Goal: Information Seeking & Learning: Compare options

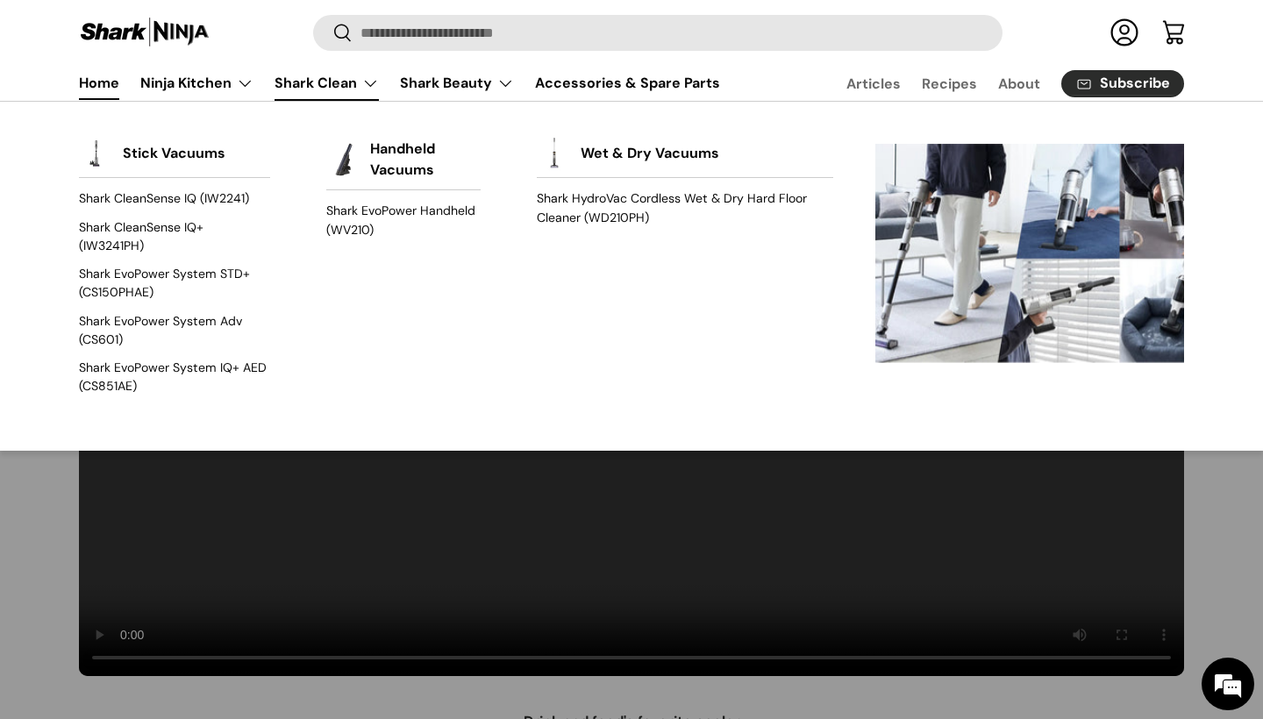
click at [284, 81] on link "Shark Clean" at bounding box center [327, 83] width 104 height 35
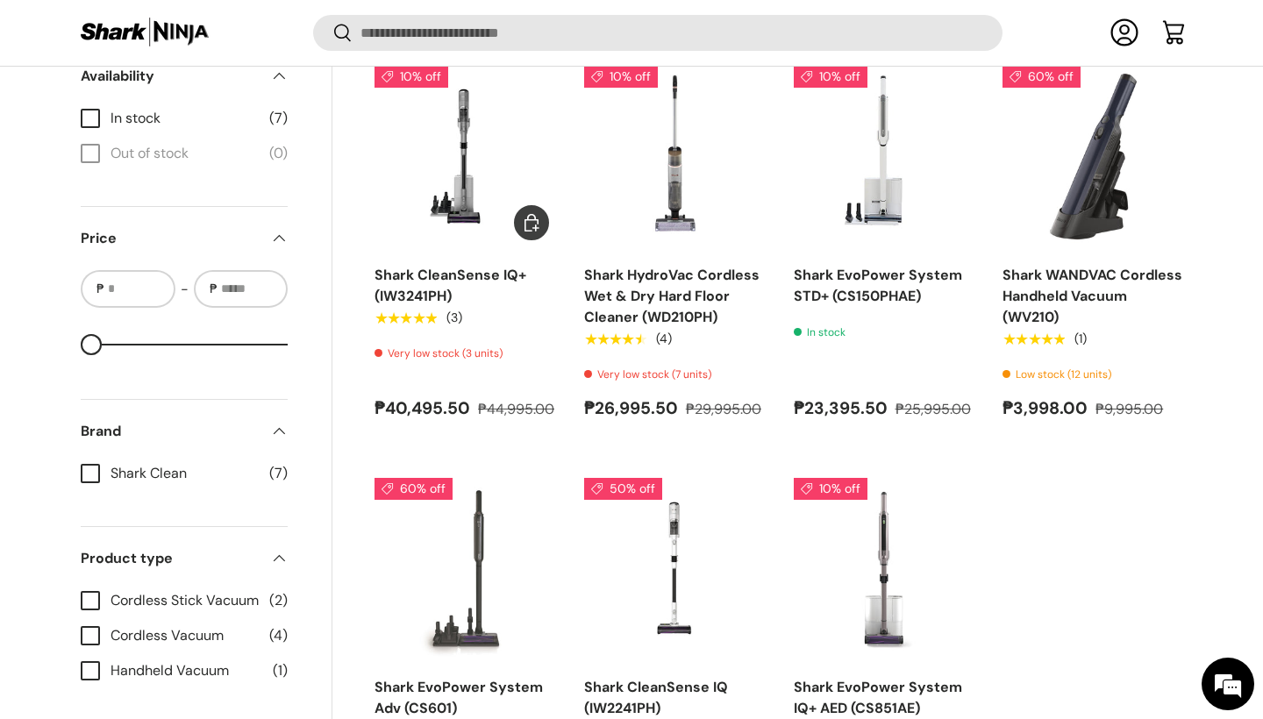
scroll to position [1302, 0]
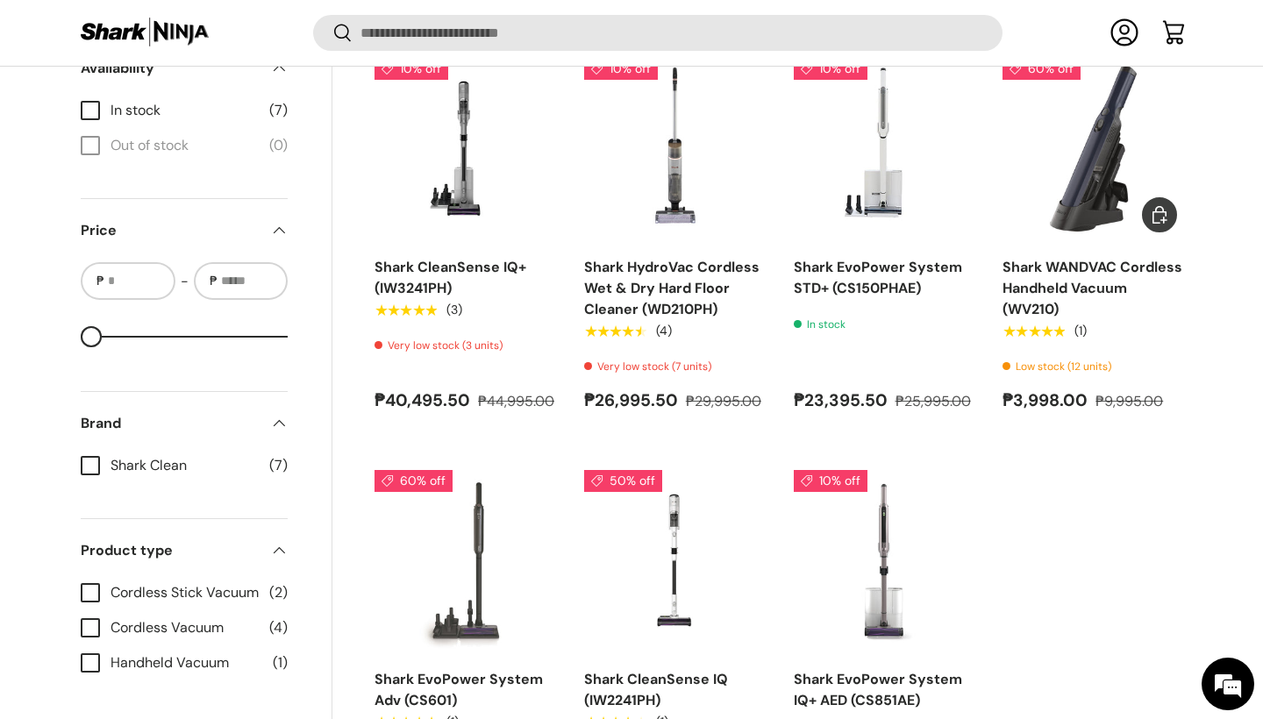
click at [1060, 283] on link "Shark WANDVAC Cordless Handheld Vacuum (WV210)" at bounding box center [1093, 288] width 180 height 61
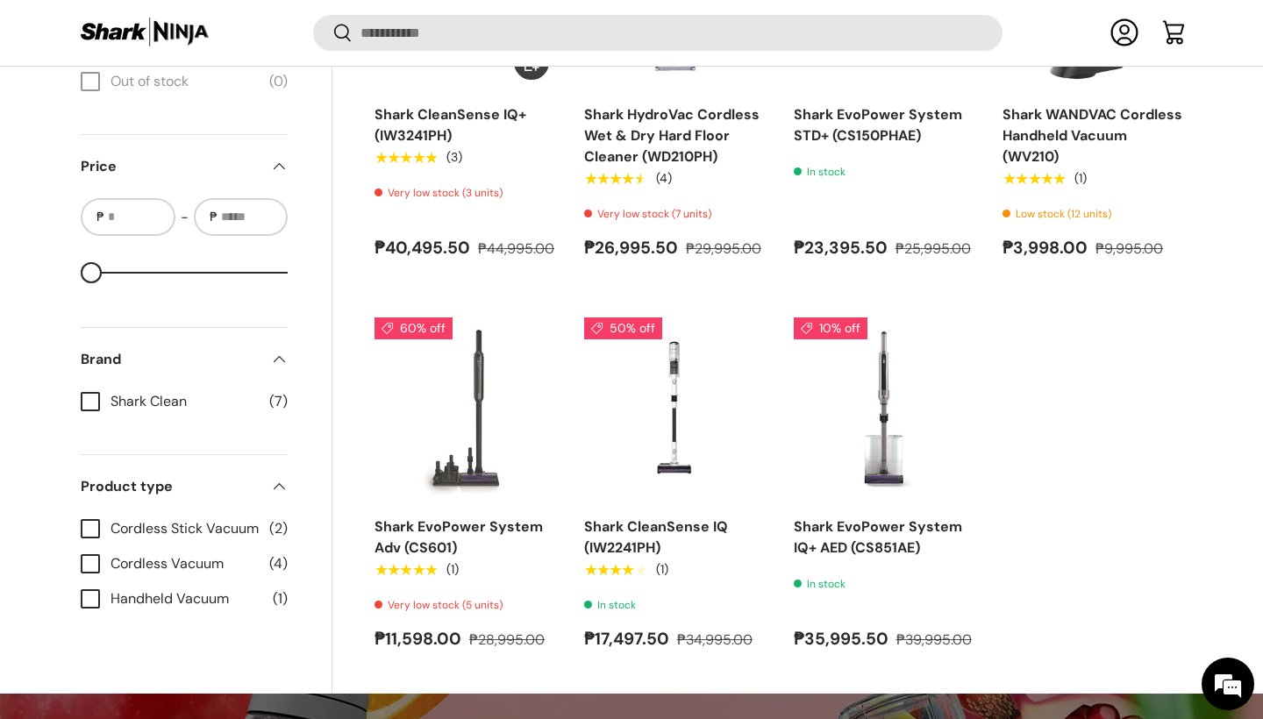
scroll to position [1459, 0]
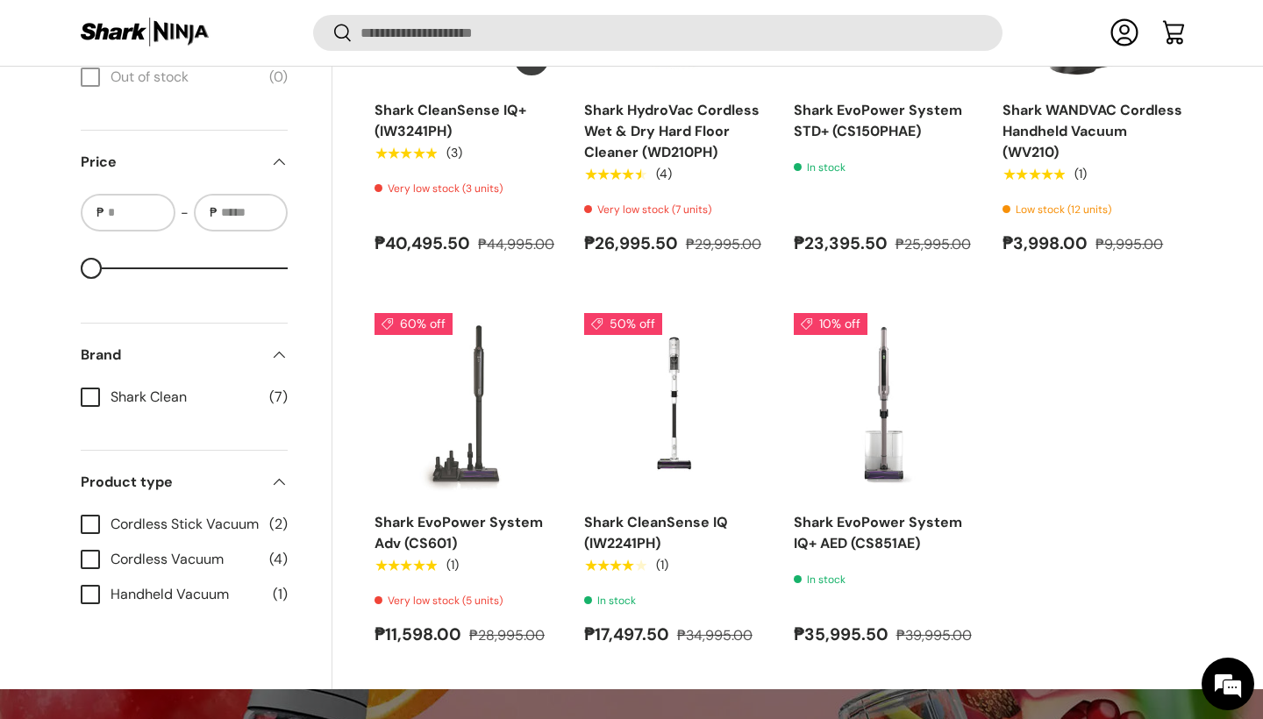
click at [423, 140] on link "Shark CleanSense IQ+ (IW3241PH)" at bounding box center [451, 120] width 152 height 39
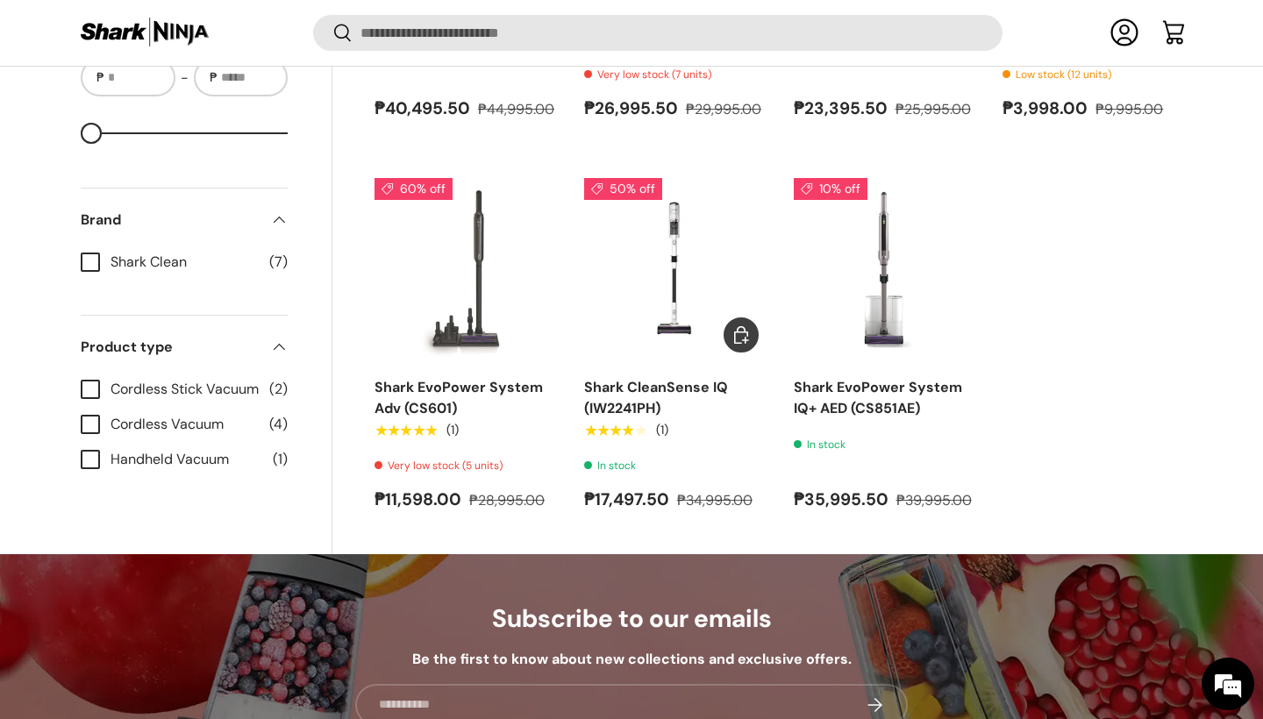
scroll to position [1623, 0]
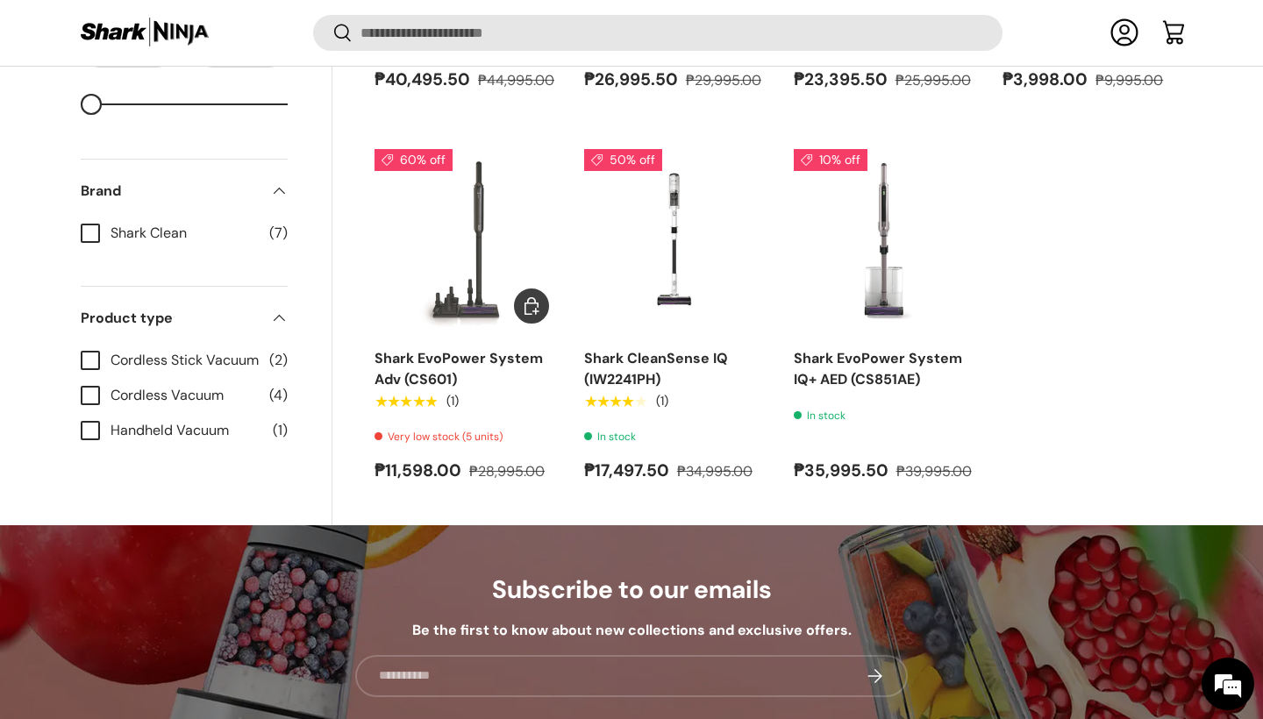
click at [449, 389] on link "Shark EvoPower System Adv (CS601)" at bounding box center [459, 368] width 168 height 39
click at [667, 380] on link "Shark CleanSense IQ (IW2241PH)" at bounding box center [656, 368] width 144 height 39
click at [400, 373] on link "Shark EvoPower System Adv (CS601)" at bounding box center [459, 368] width 168 height 39
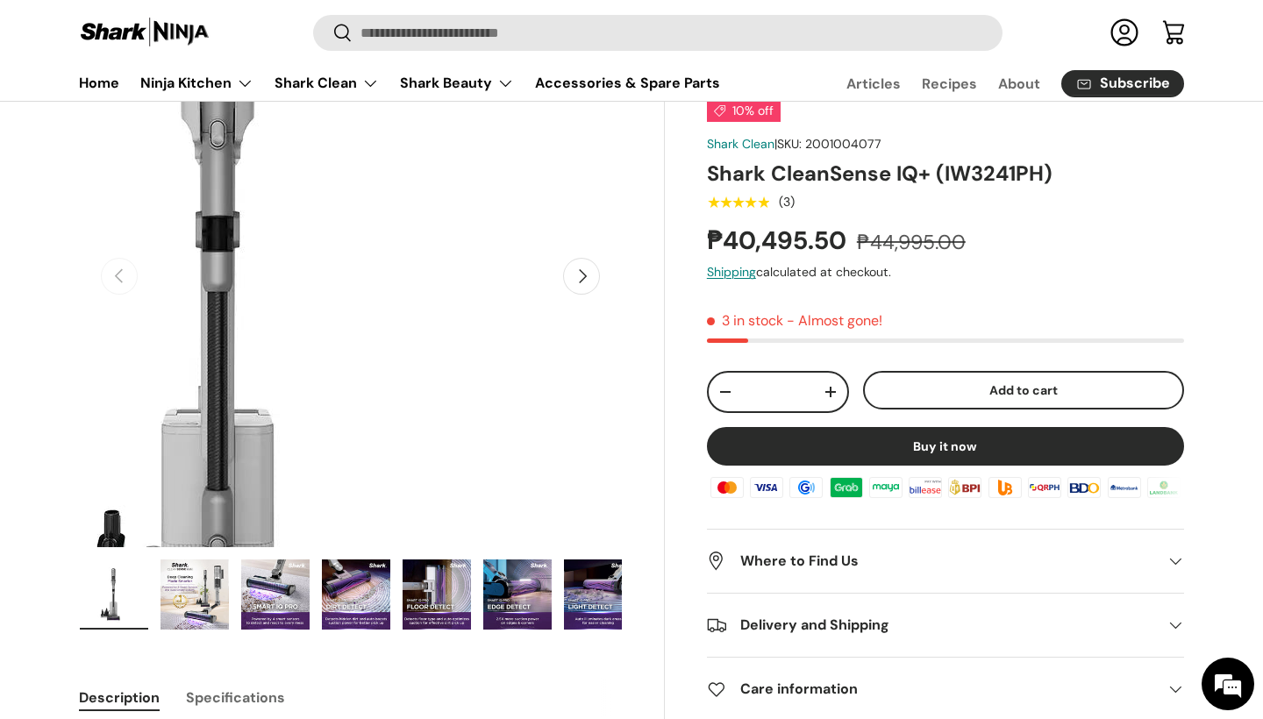
scroll to position [198, 0]
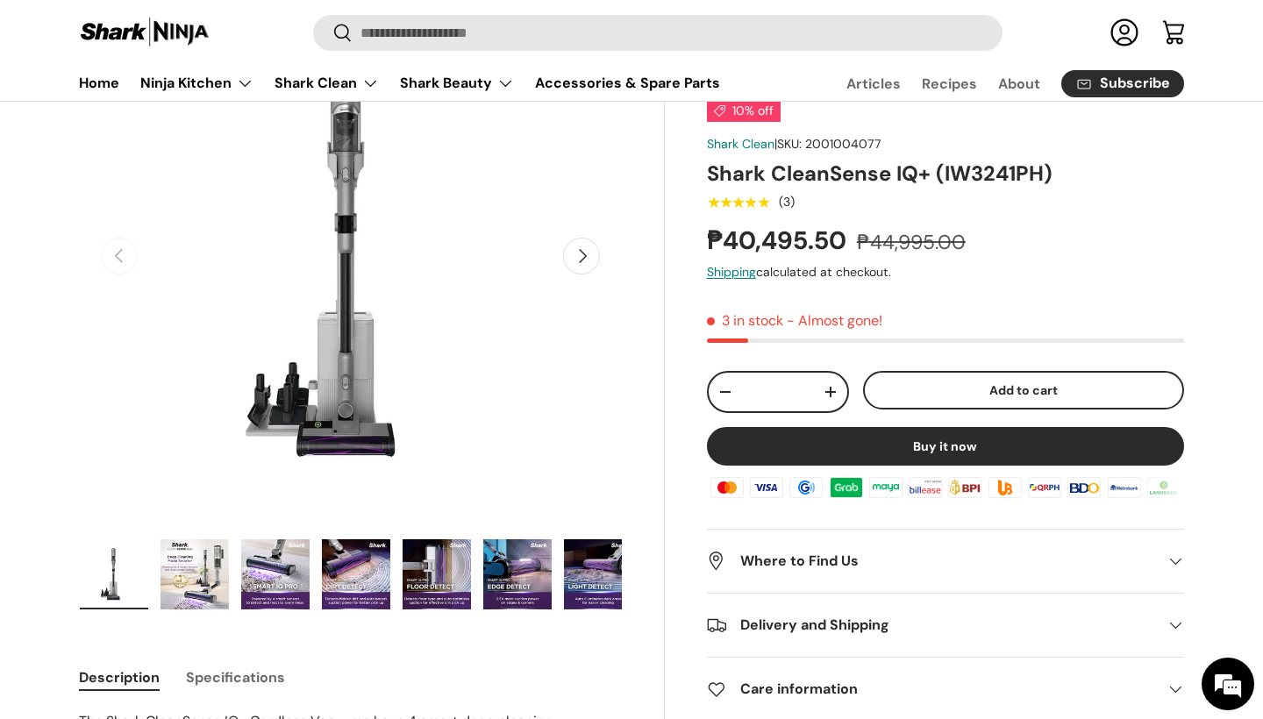
click at [215, 580] on img "Gallery Viewer" at bounding box center [195, 574] width 68 height 70
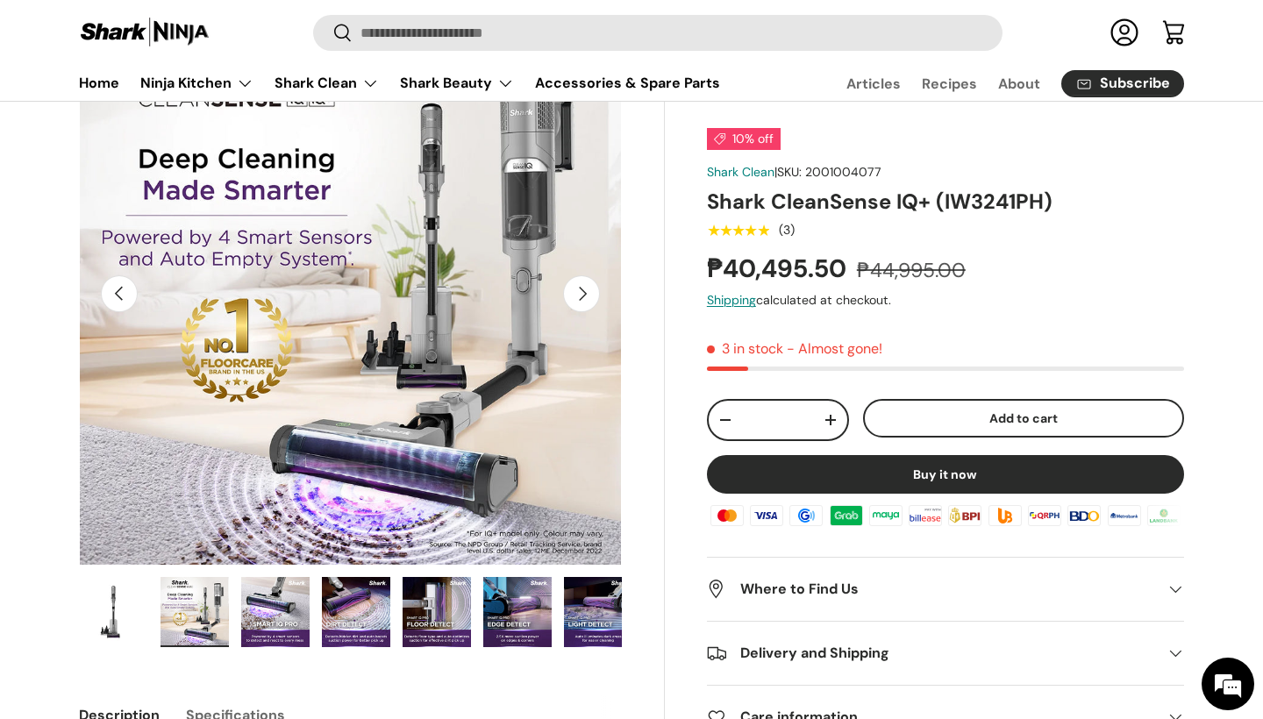
scroll to position [152, 0]
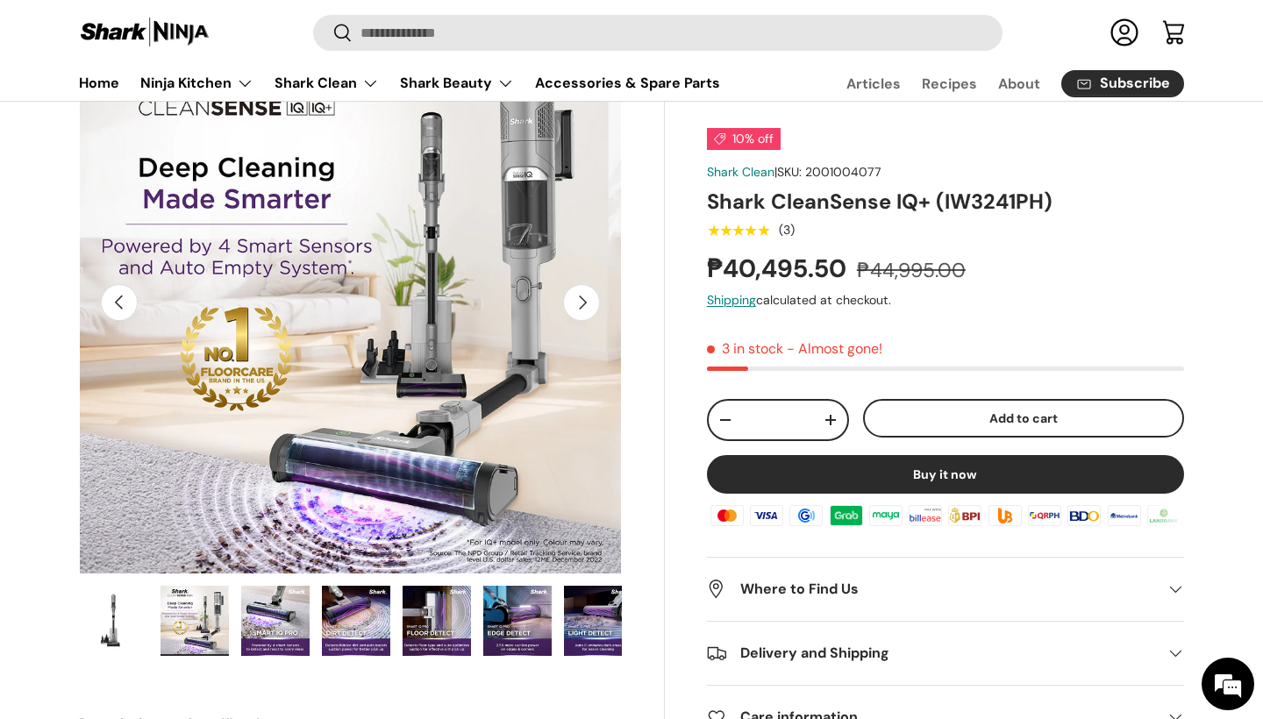
click at [596, 301] on button "Next" at bounding box center [581, 302] width 37 height 37
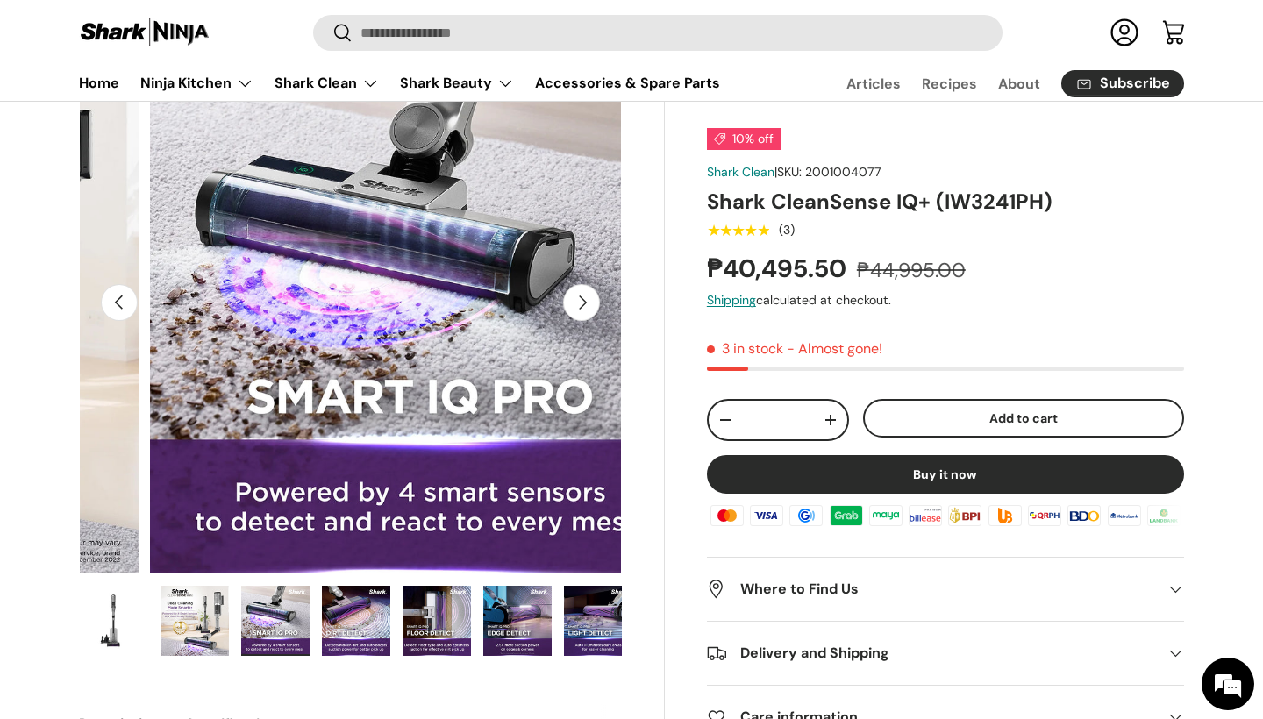
scroll to position [0, 1103]
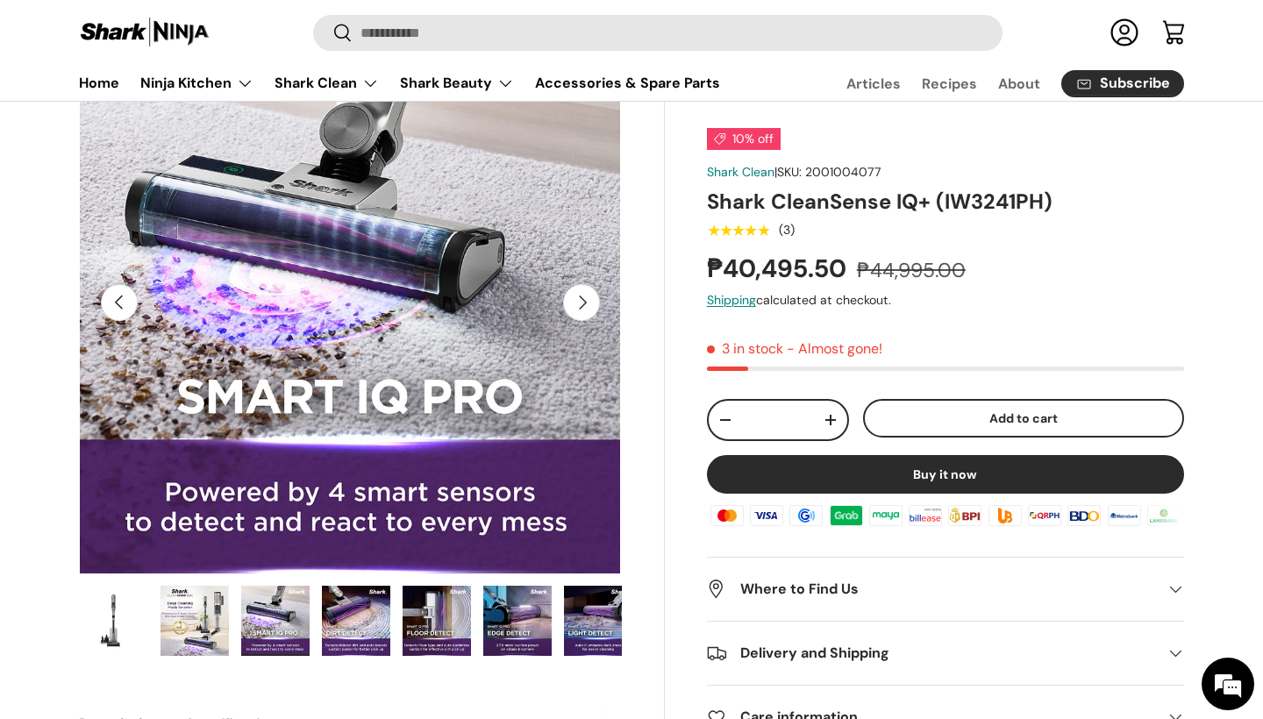
click at [596, 301] on button "Next" at bounding box center [581, 302] width 37 height 37
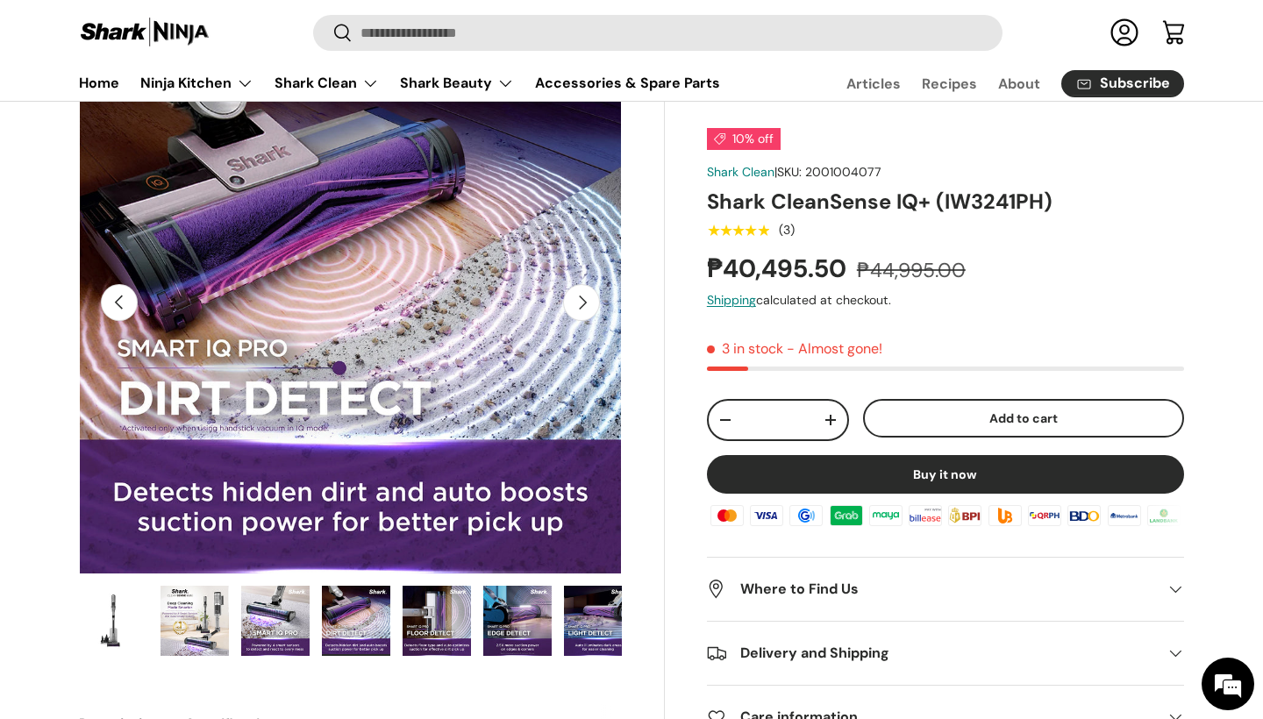
click at [596, 301] on button "Next" at bounding box center [581, 302] width 37 height 37
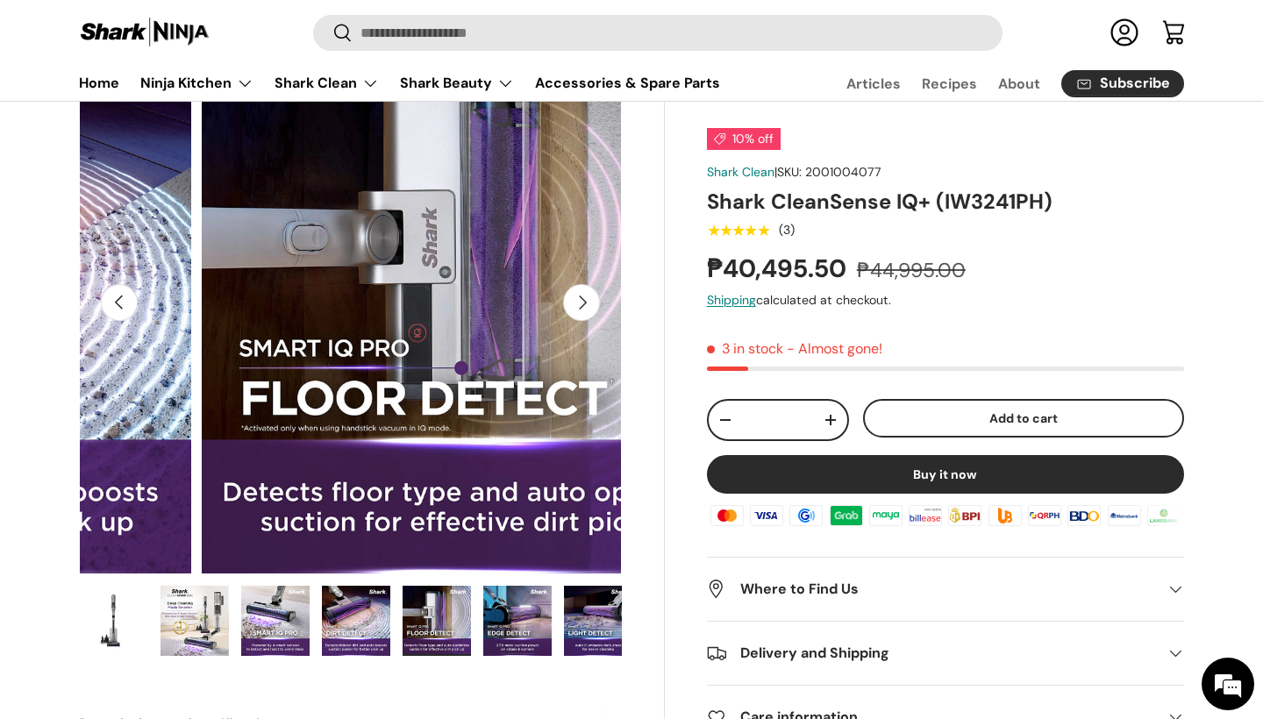
scroll to position [0, 2206]
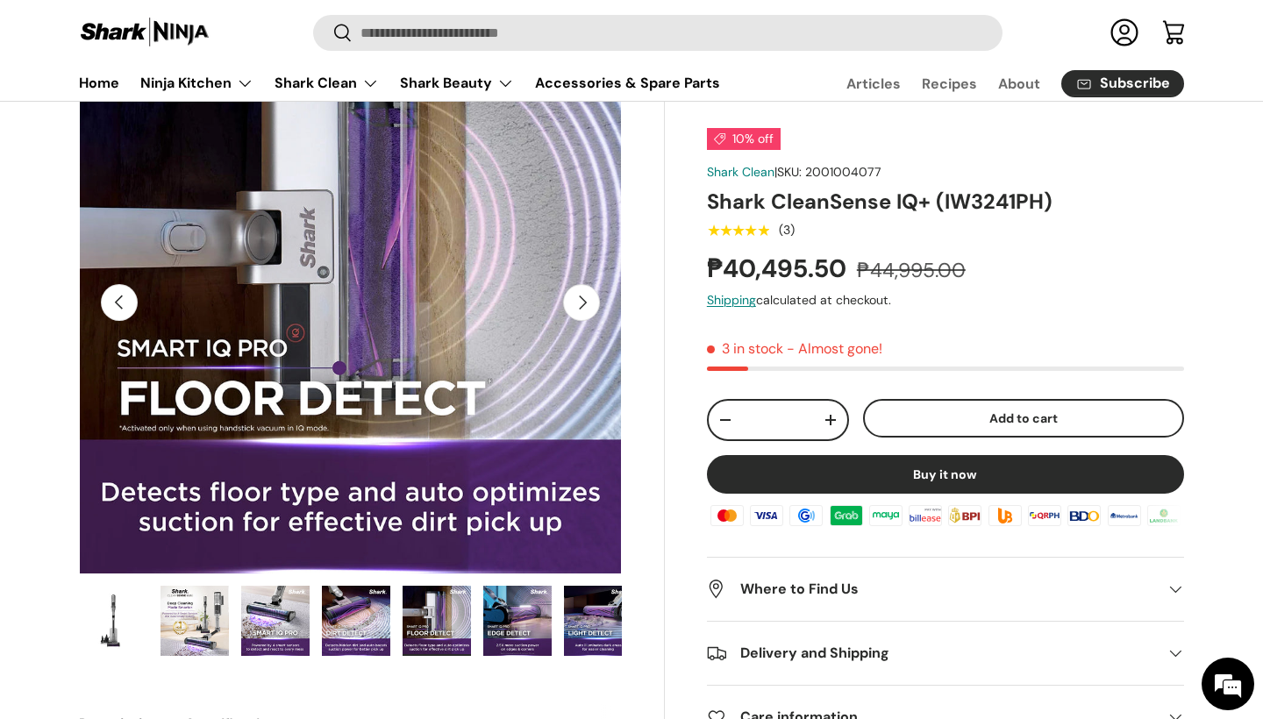
click at [595, 301] on button "Next" at bounding box center [581, 302] width 37 height 37
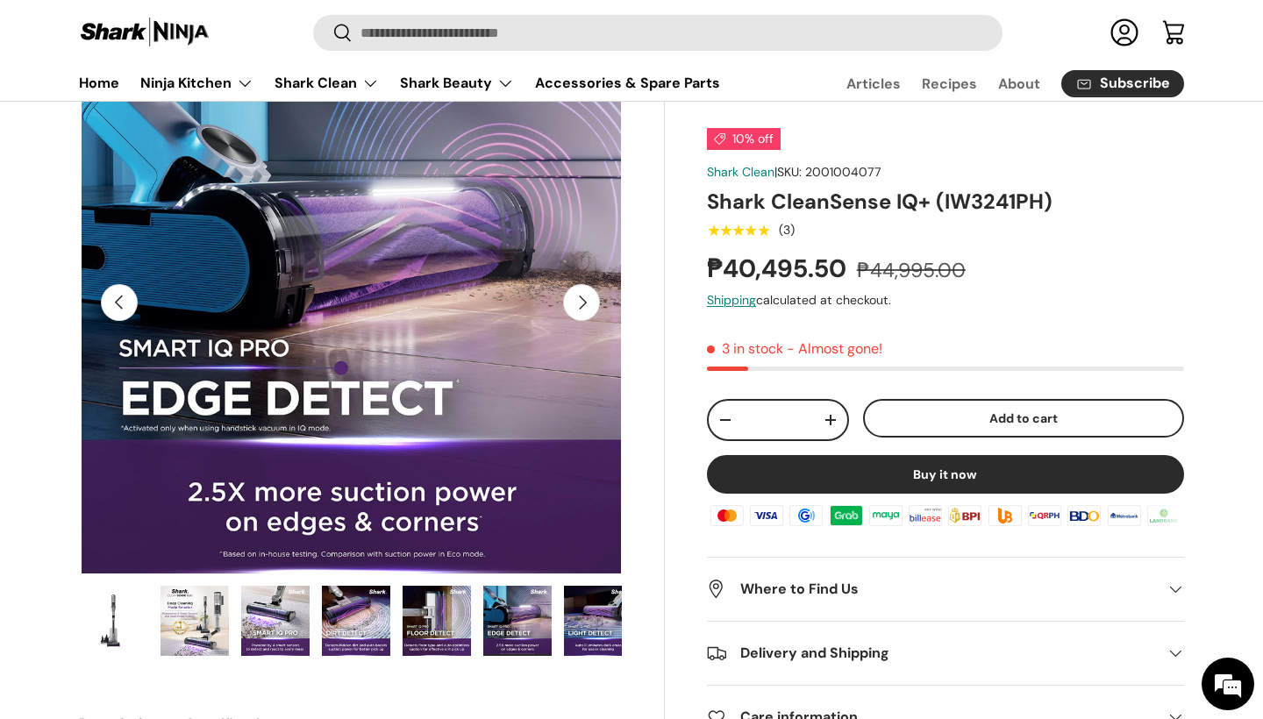
scroll to position [0, 2758]
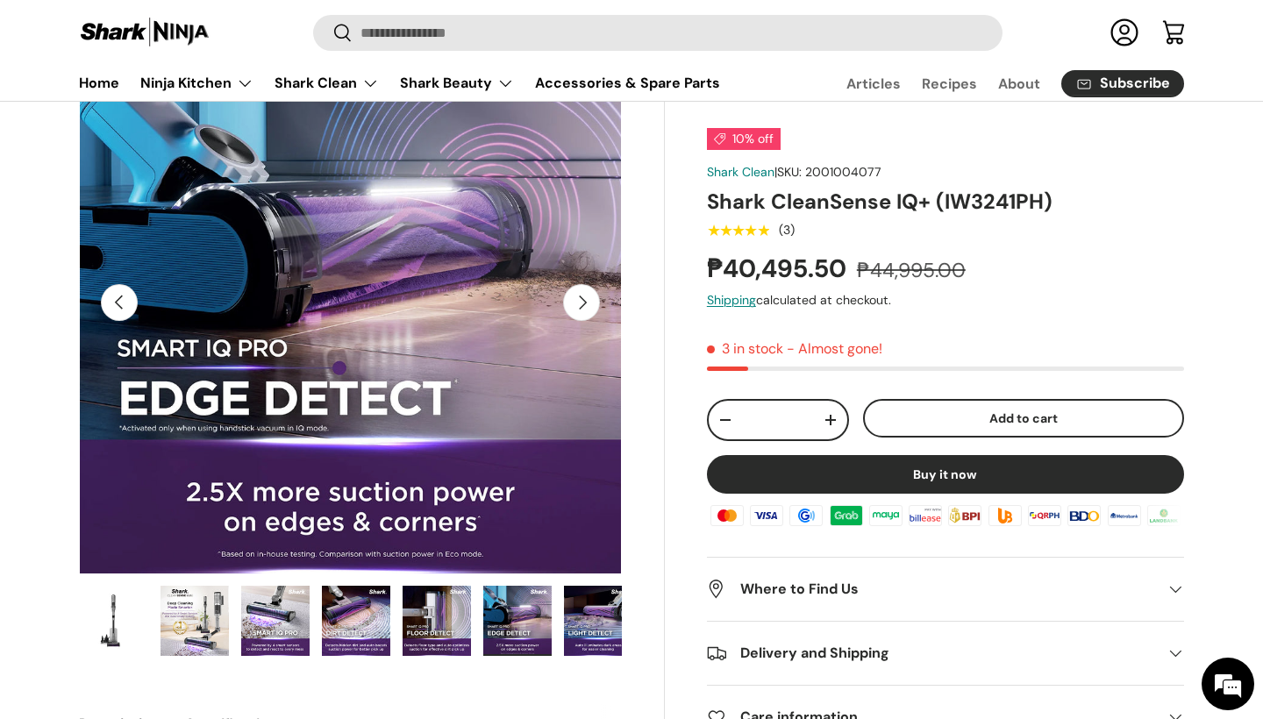
click at [595, 301] on button "Next" at bounding box center [581, 302] width 37 height 37
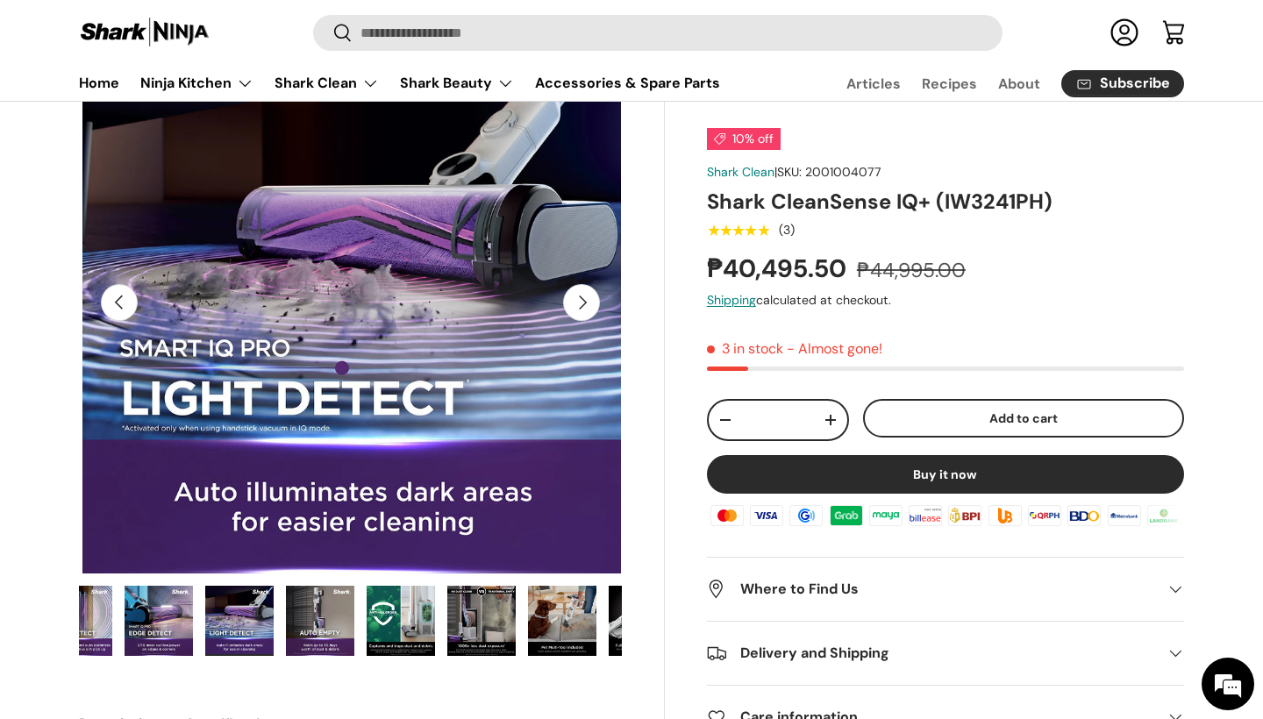
scroll to position [0, 415]
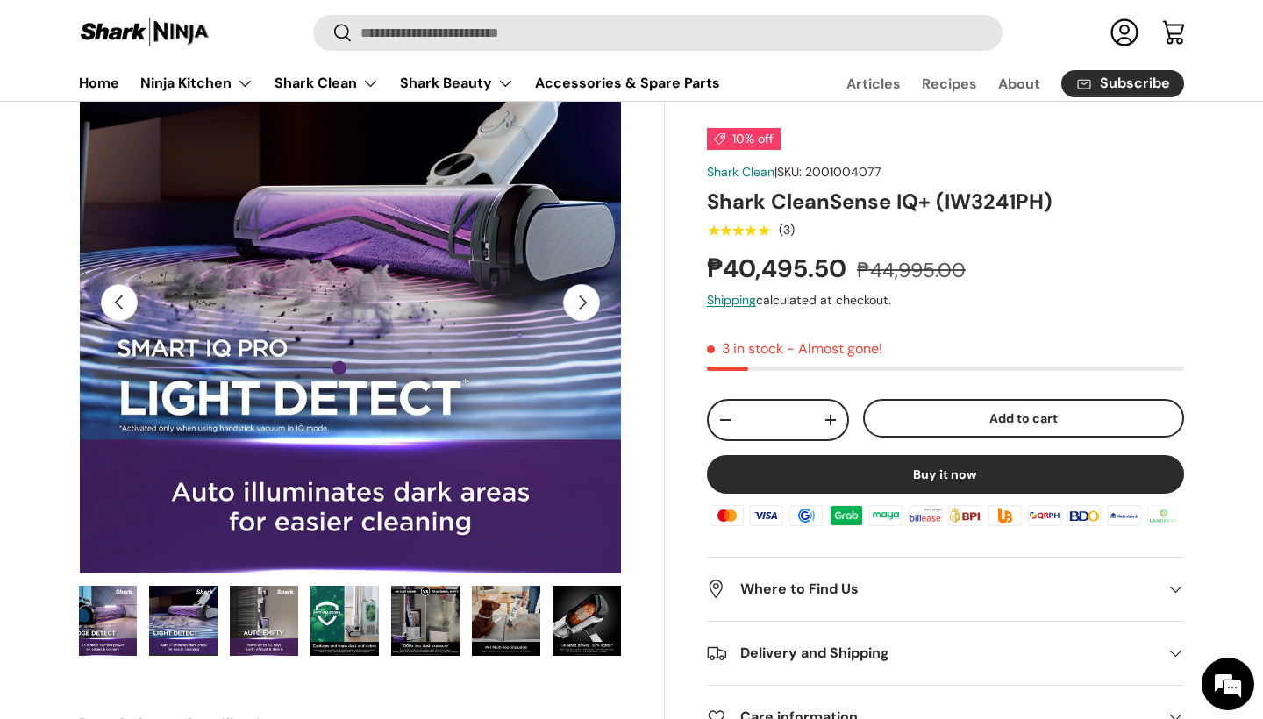
click at [595, 301] on button "Next" at bounding box center [581, 302] width 37 height 37
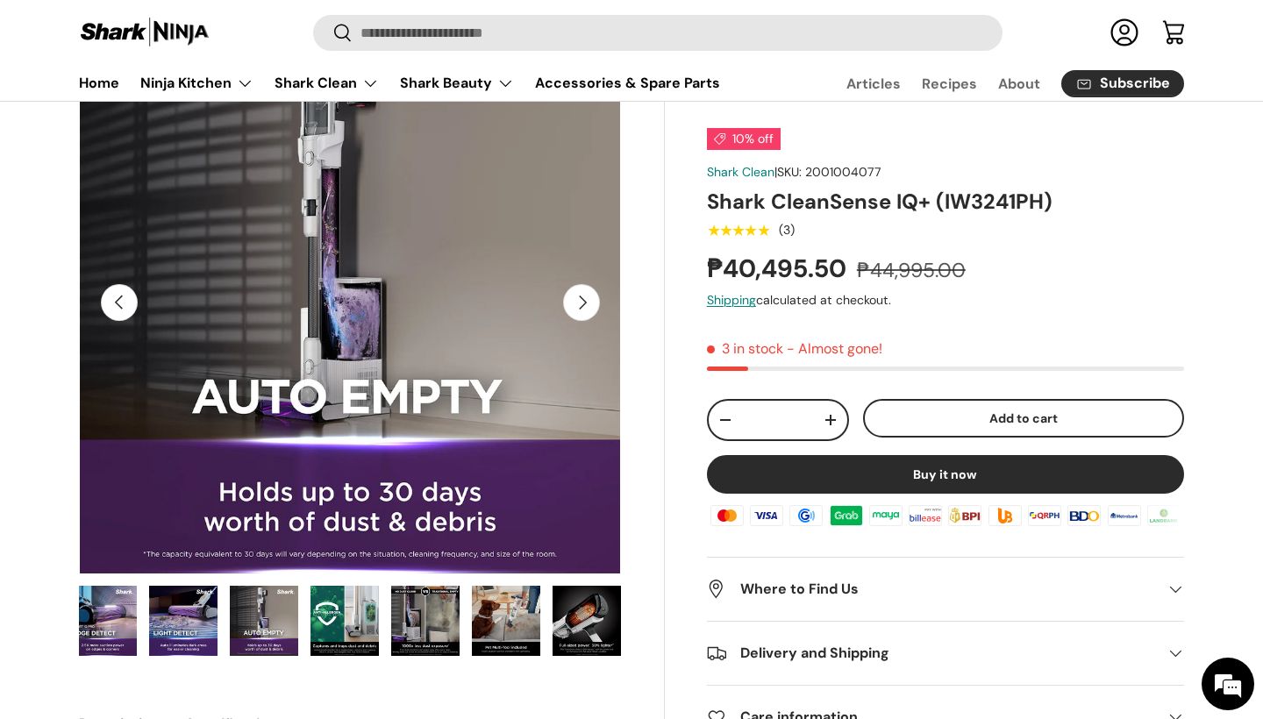
click at [595, 301] on button "Next" at bounding box center [581, 302] width 37 height 37
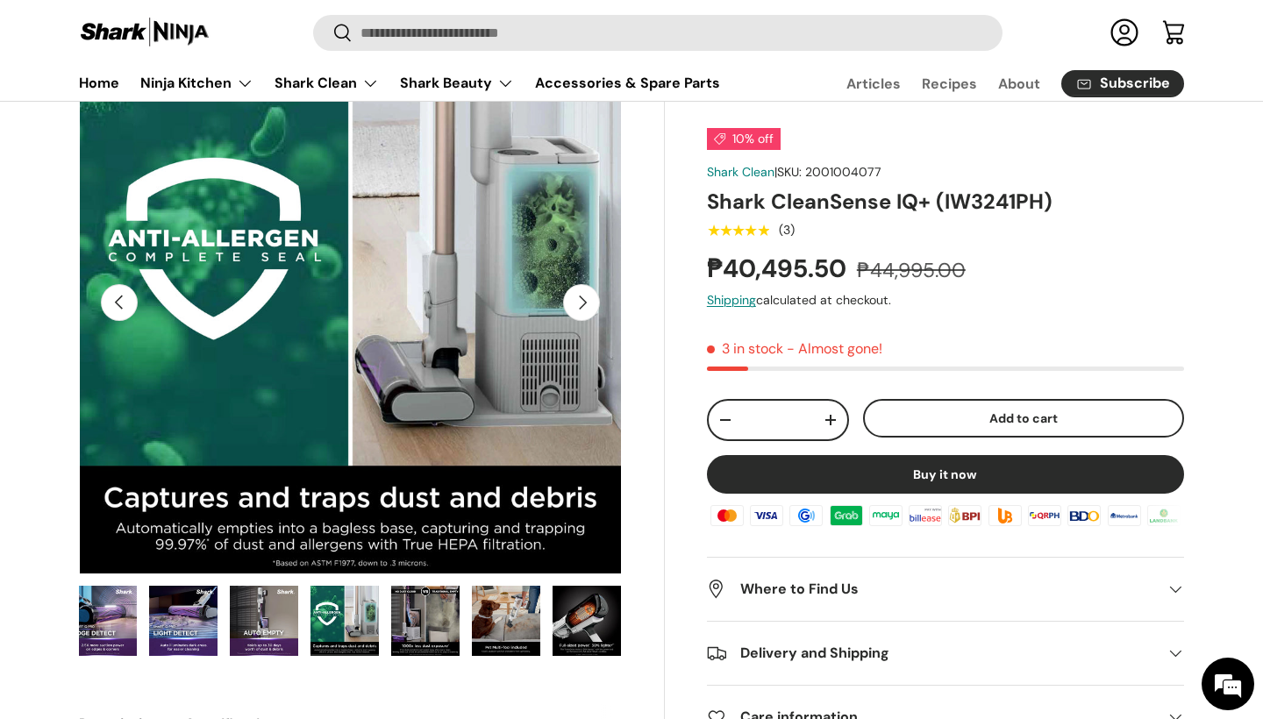
click at [420, 615] on img "Gallery Viewer" at bounding box center [425, 621] width 68 height 70
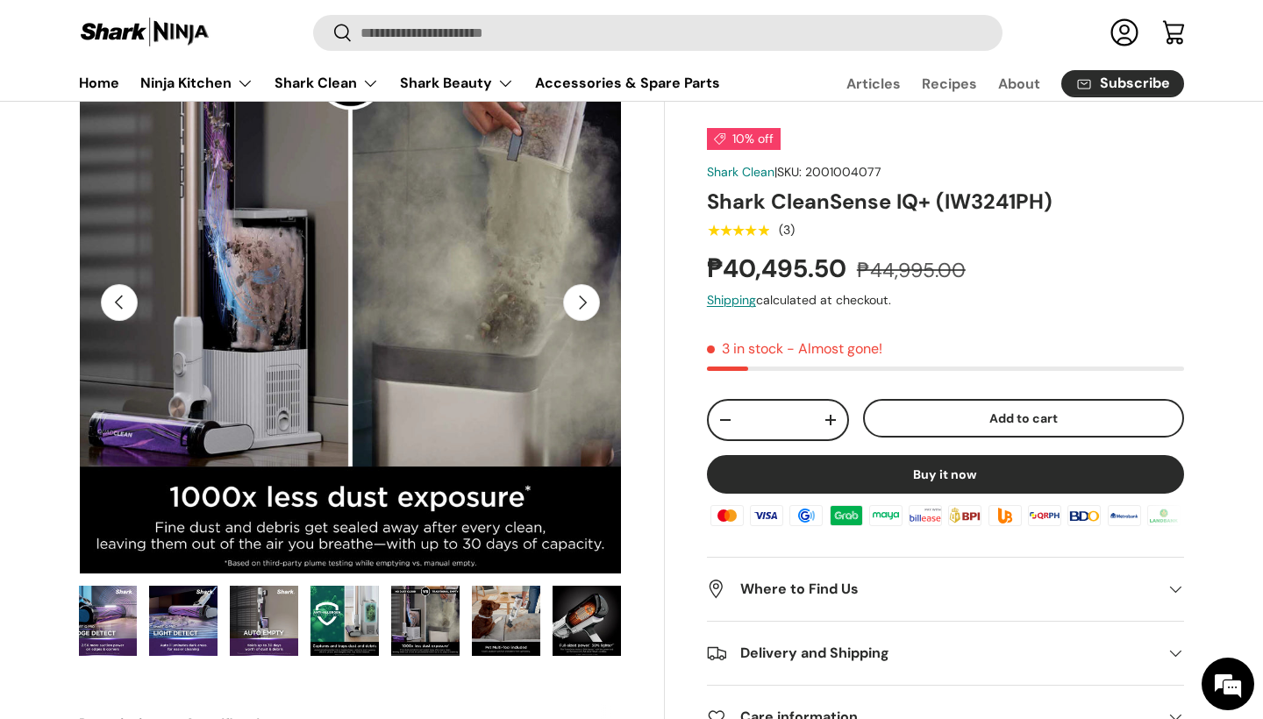
click at [586, 309] on button "Next" at bounding box center [581, 302] width 37 height 37
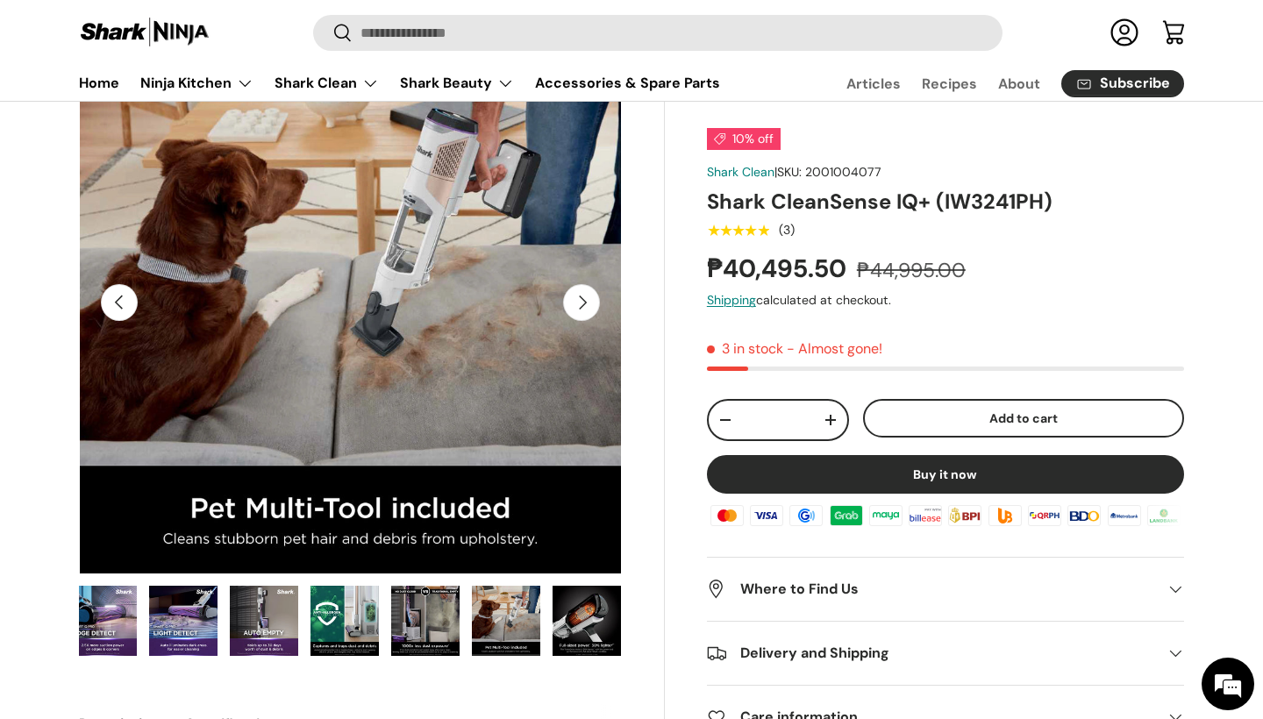
click at [586, 309] on button "Next" at bounding box center [581, 302] width 37 height 37
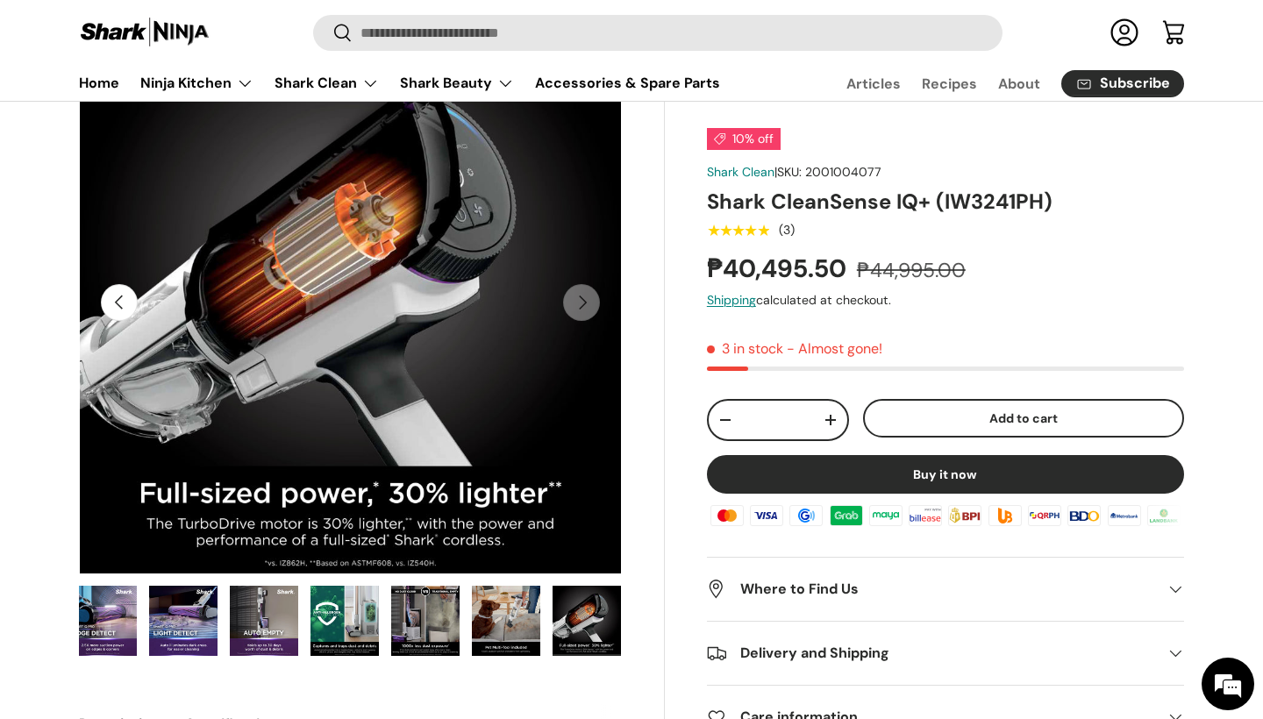
click at [503, 626] on img "Gallery Viewer" at bounding box center [506, 621] width 68 height 70
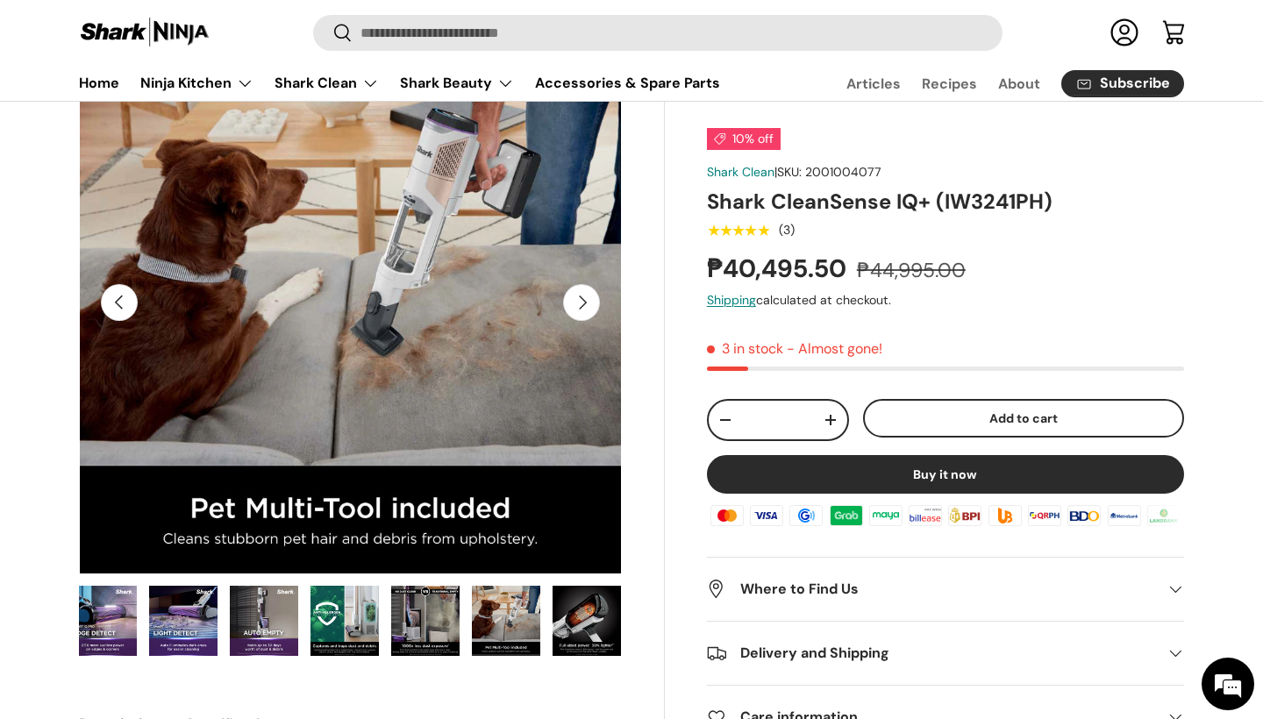
click at [446, 617] on img "Gallery Viewer" at bounding box center [425, 621] width 68 height 70
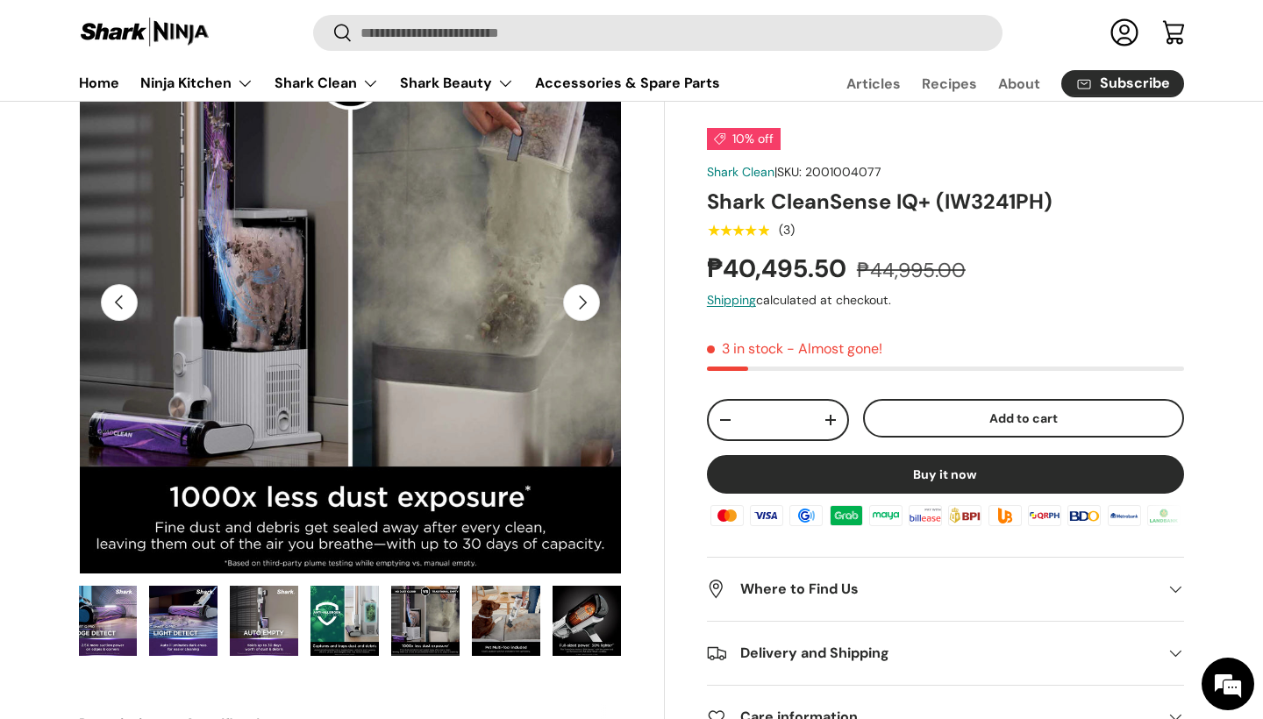
click at [501, 617] on img "Gallery Viewer" at bounding box center [506, 621] width 68 height 70
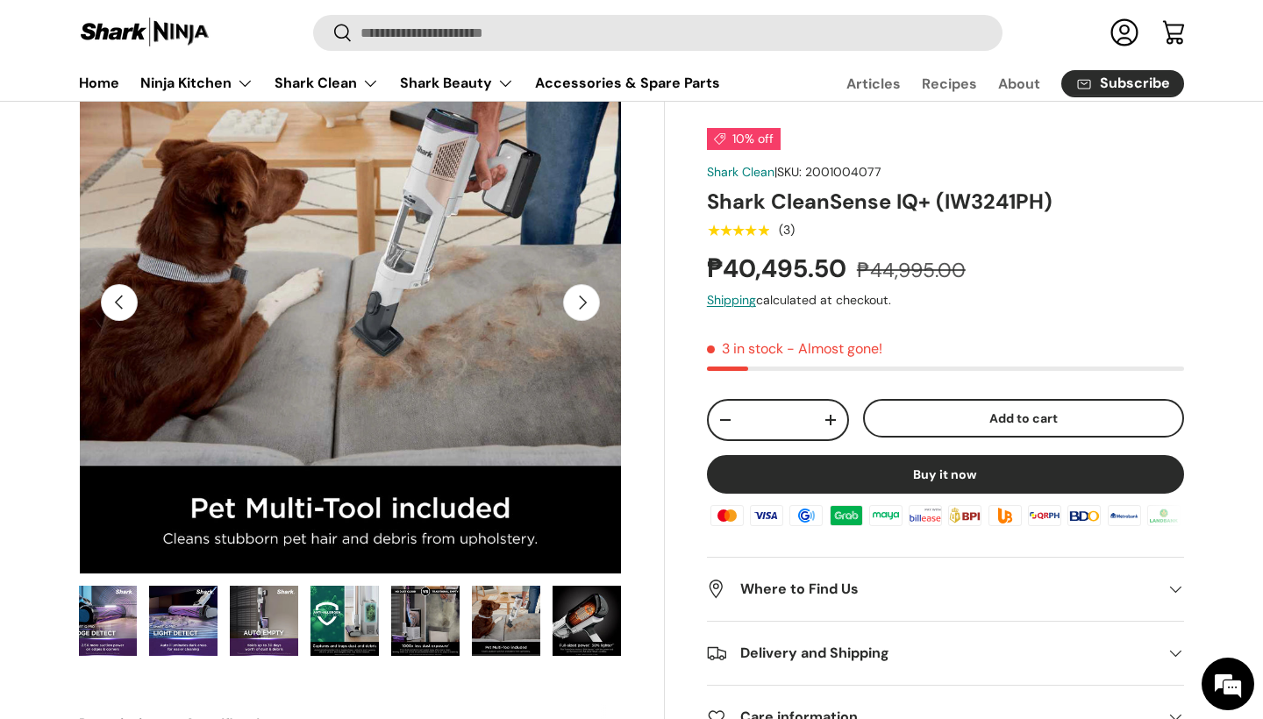
click at [330, 617] on img "Gallery Viewer" at bounding box center [344, 621] width 68 height 70
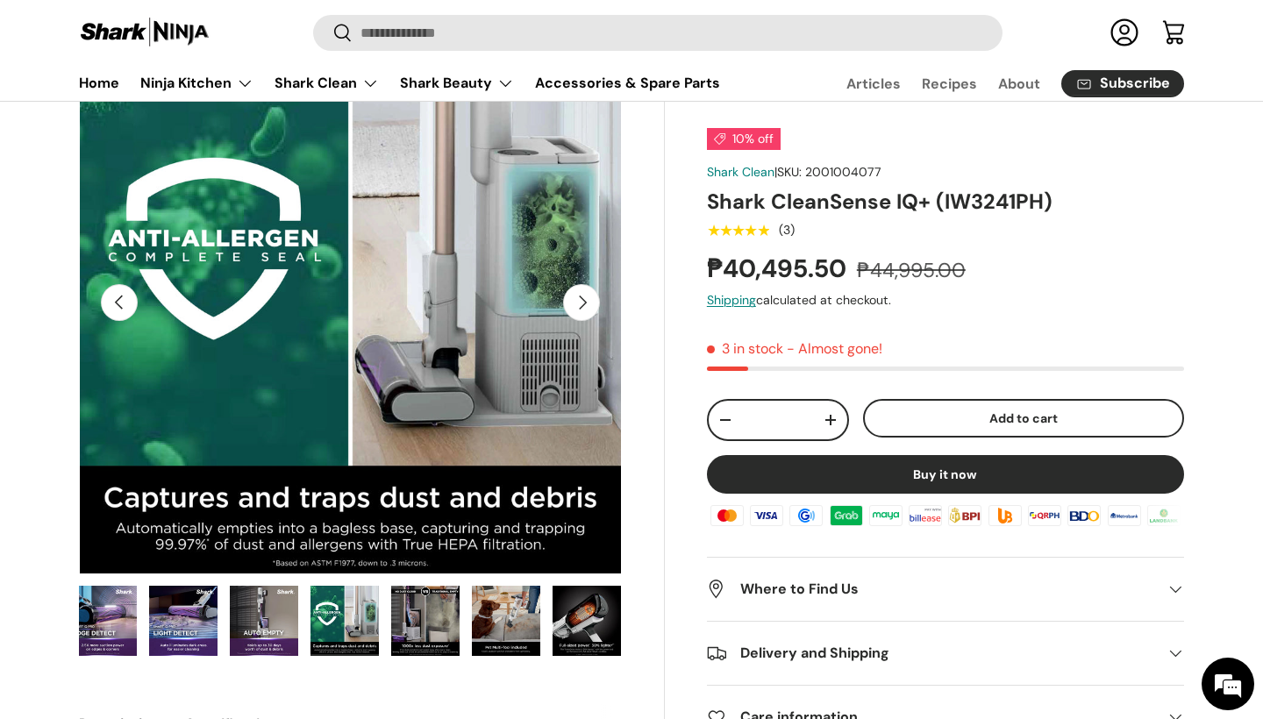
click at [275, 618] on img "Gallery Viewer" at bounding box center [264, 621] width 68 height 70
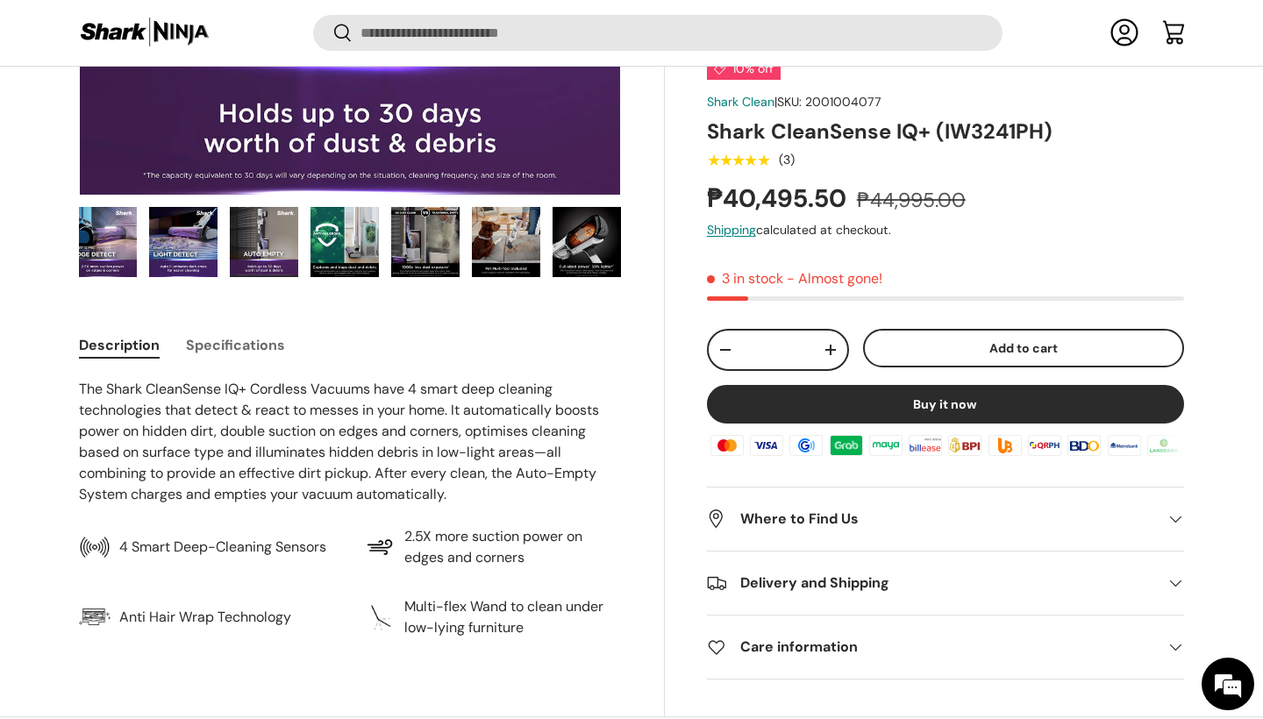
scroll to position [466, 0]
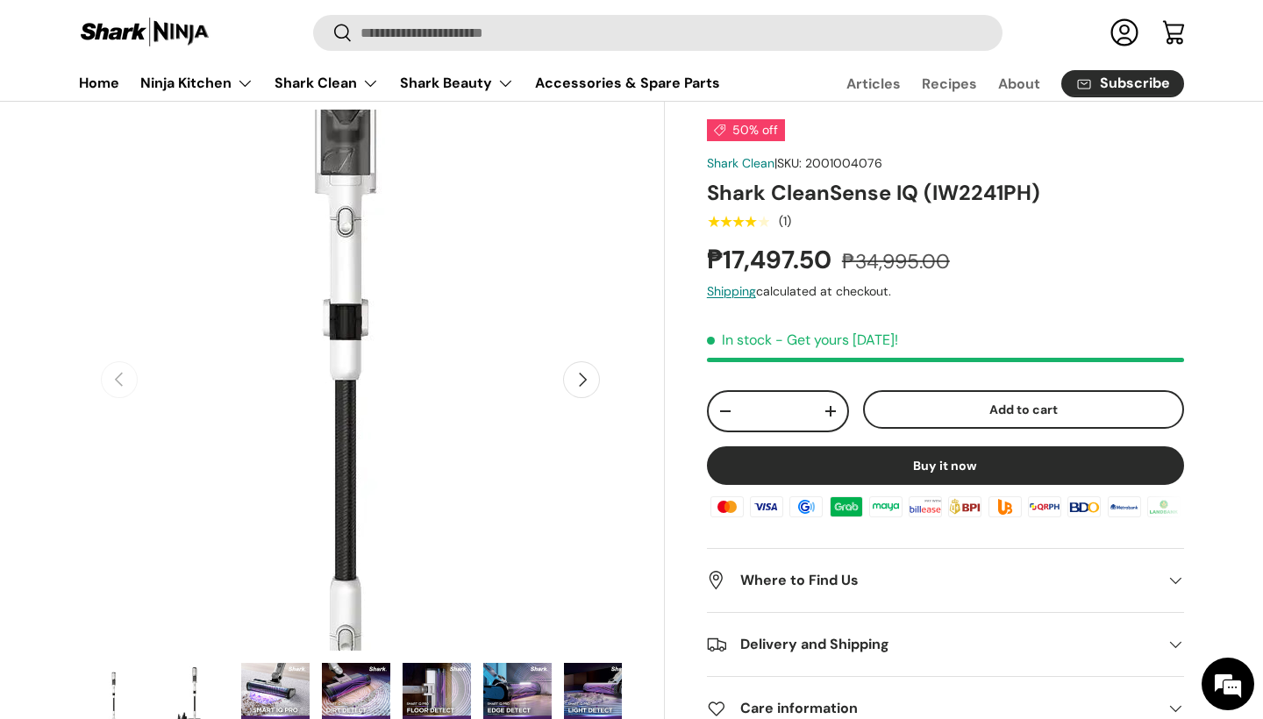
scroll to position [94, 0]
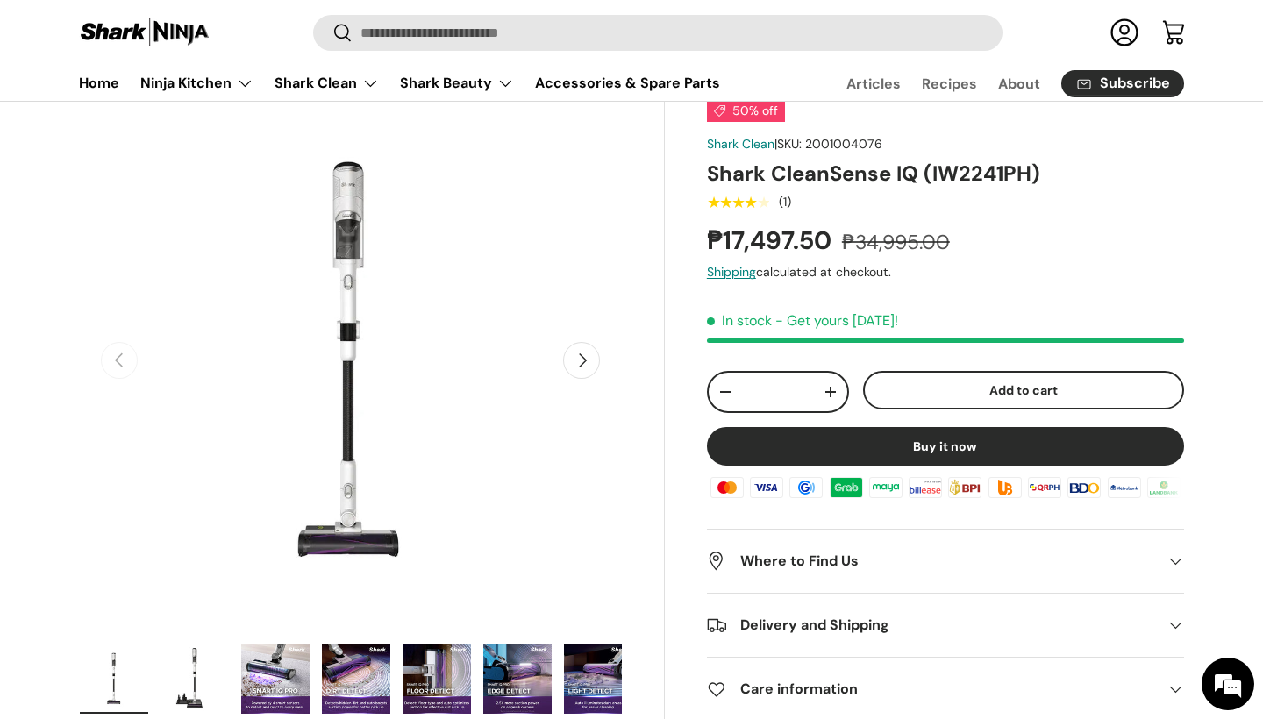
click at [273, 671] on img "Gallery Viewer" at bounding box center [275, 679] width 68 height 70
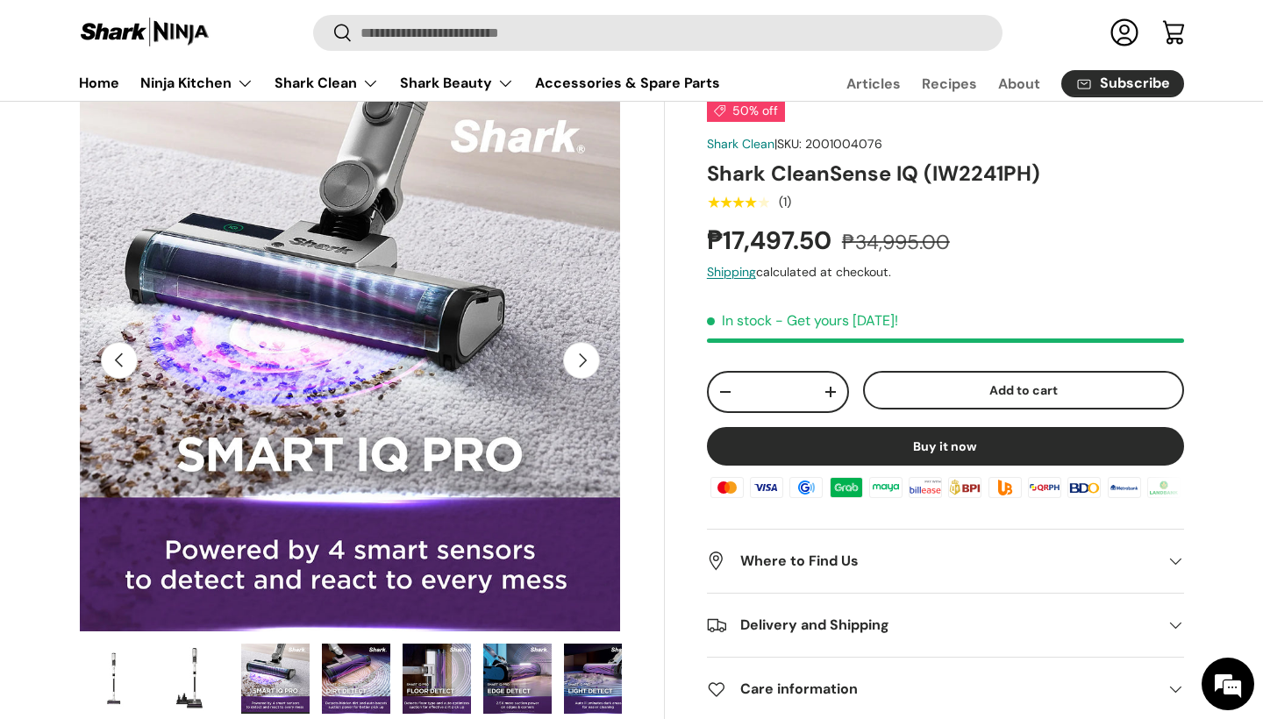
scroll to position [0, 0]
click at [366, 671] on img "Gallery Viewer" at bounding box center [356, 679] width 68 height 70
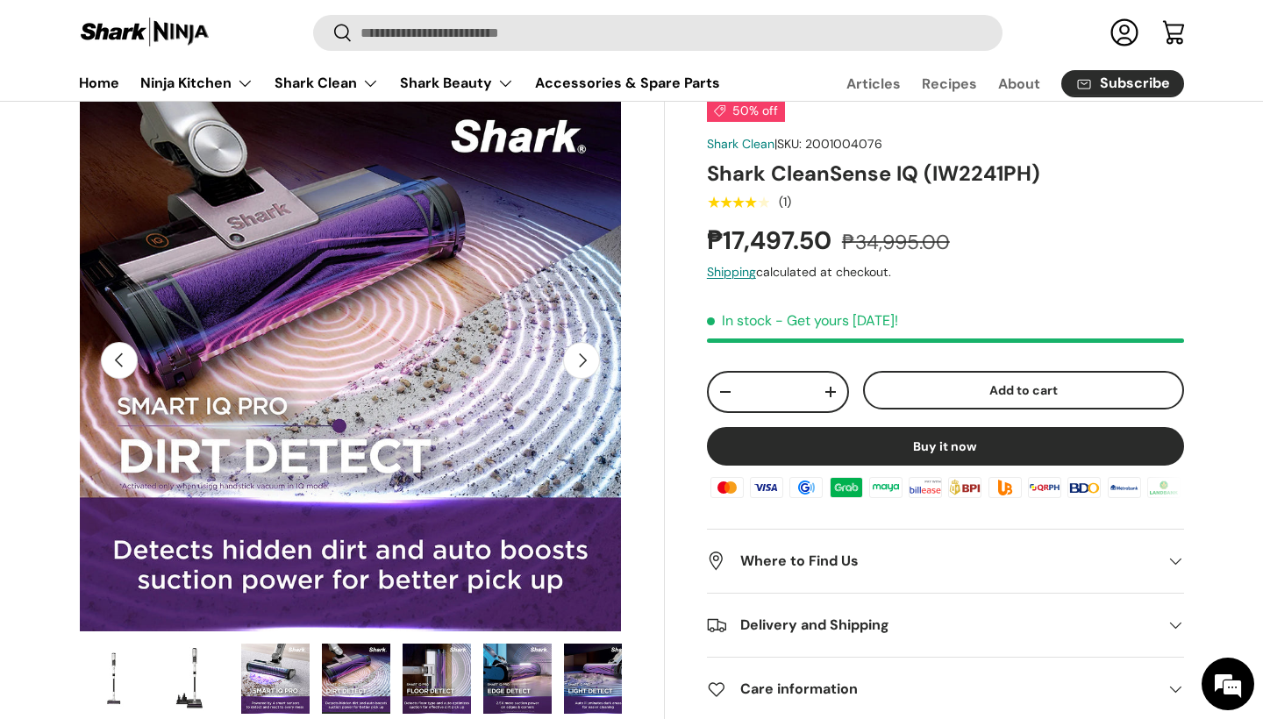
click at [432, 662] on img "Gallery Viewer" at bounding box center [437, 679] width 68 height 70
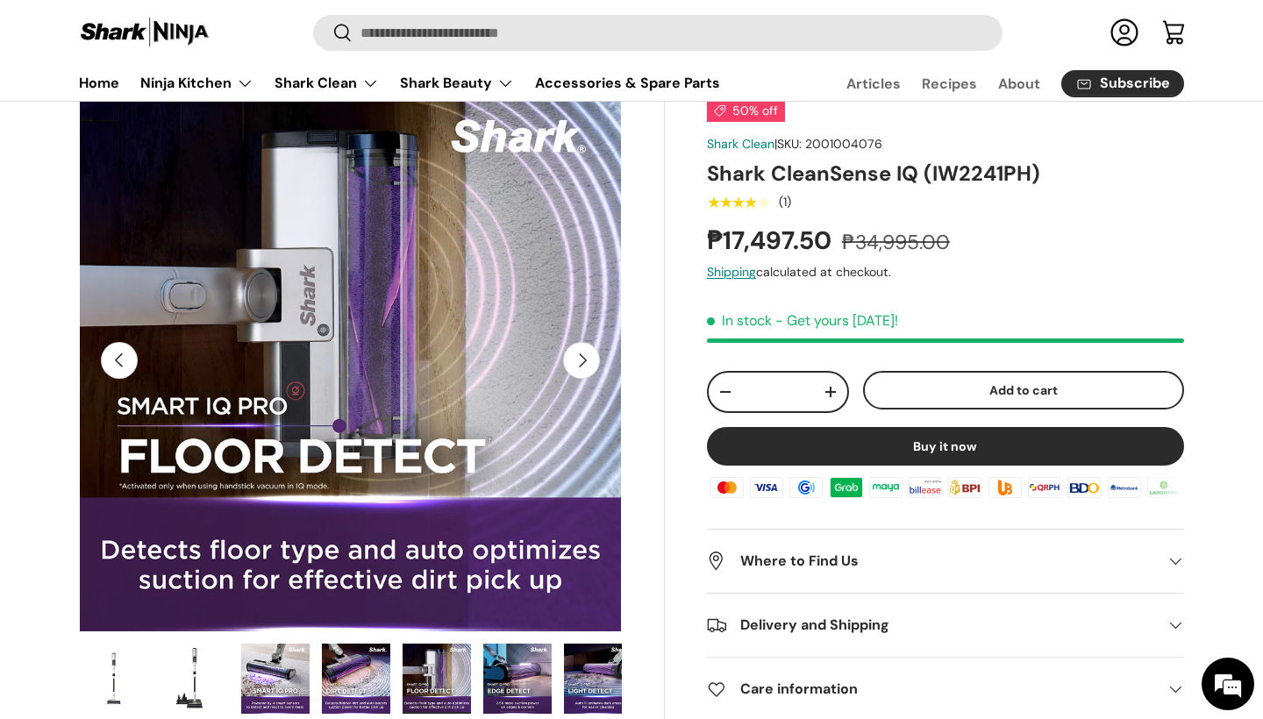
click at [500, 666] on img "Gallery Viewer" at bounding box center [517, 679] width 68 height 70
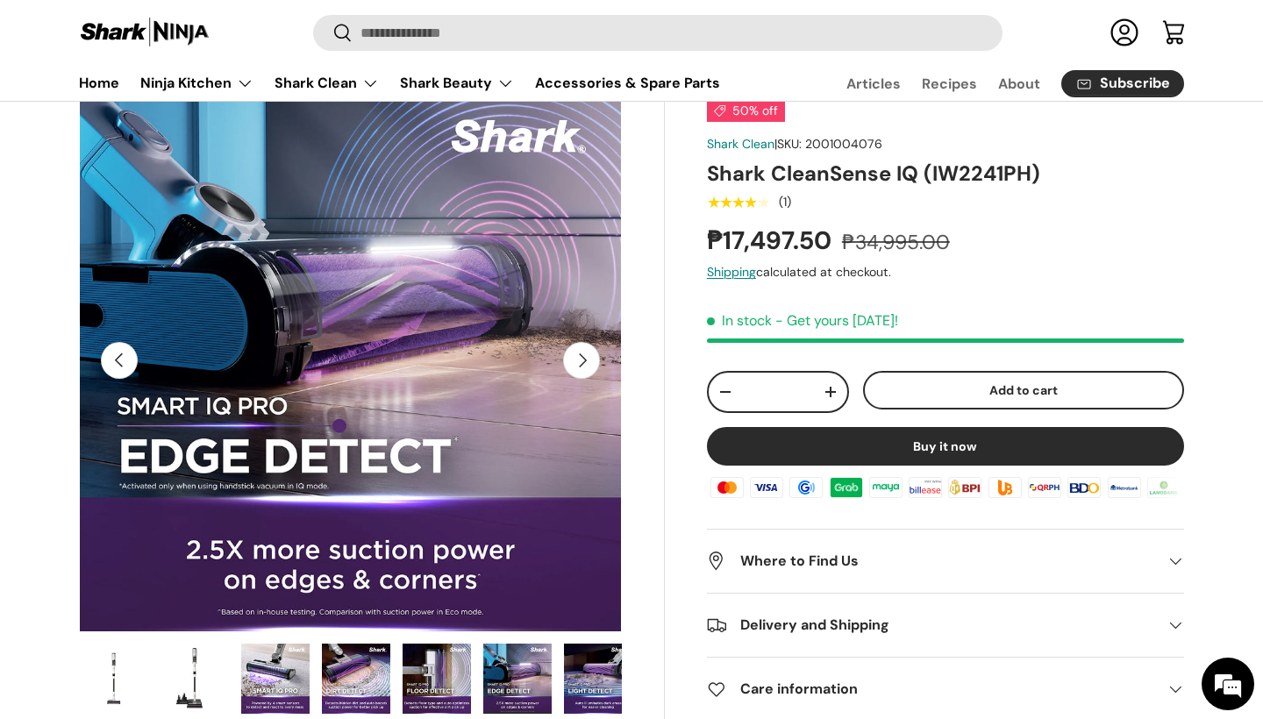
click at [597, 667] on img "Gallery Viewer" at bounding box center [598, 679] width 68 height 70
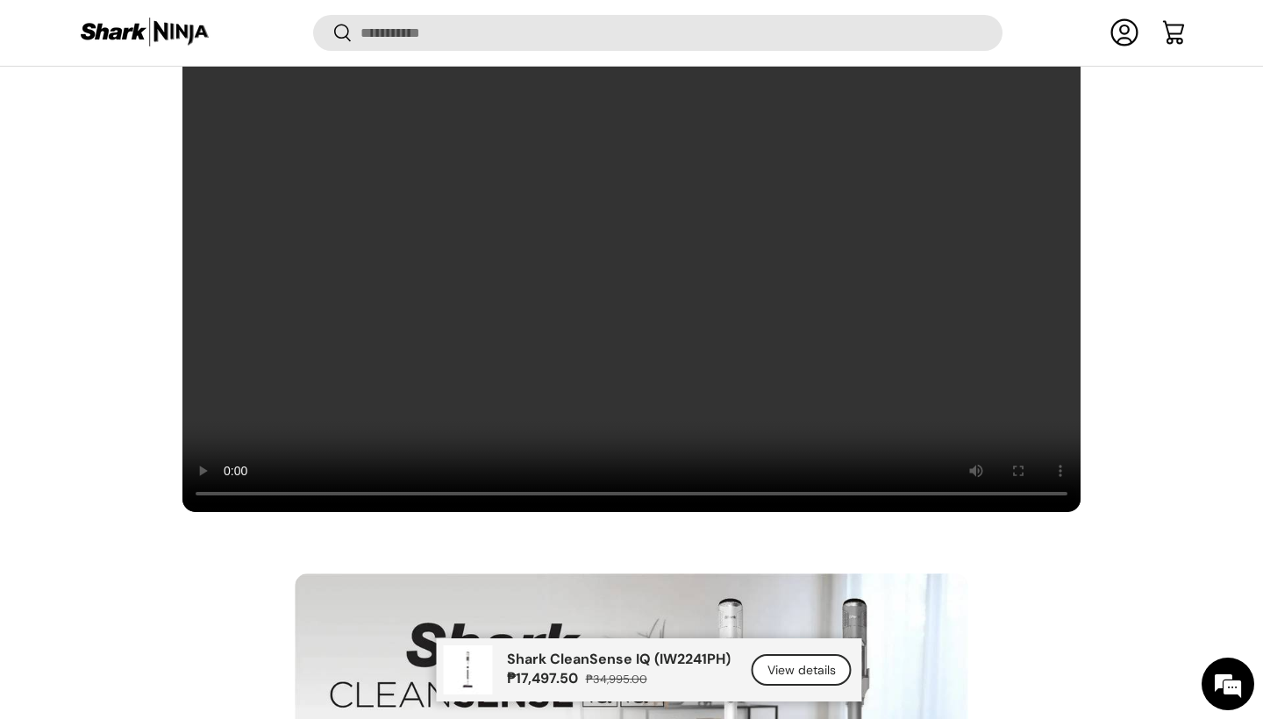
scroll to position [1403, 0]
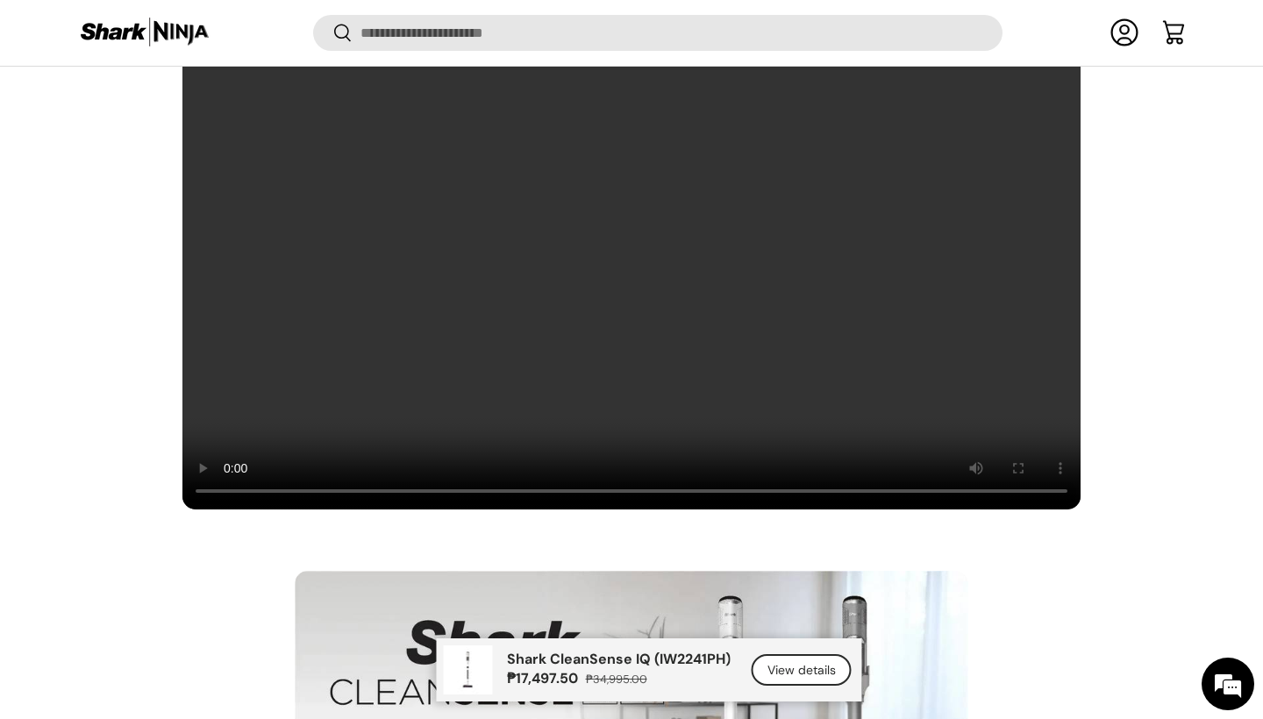
click at [992, 492] on video at bounding box center [632, 257] width 900 height 508
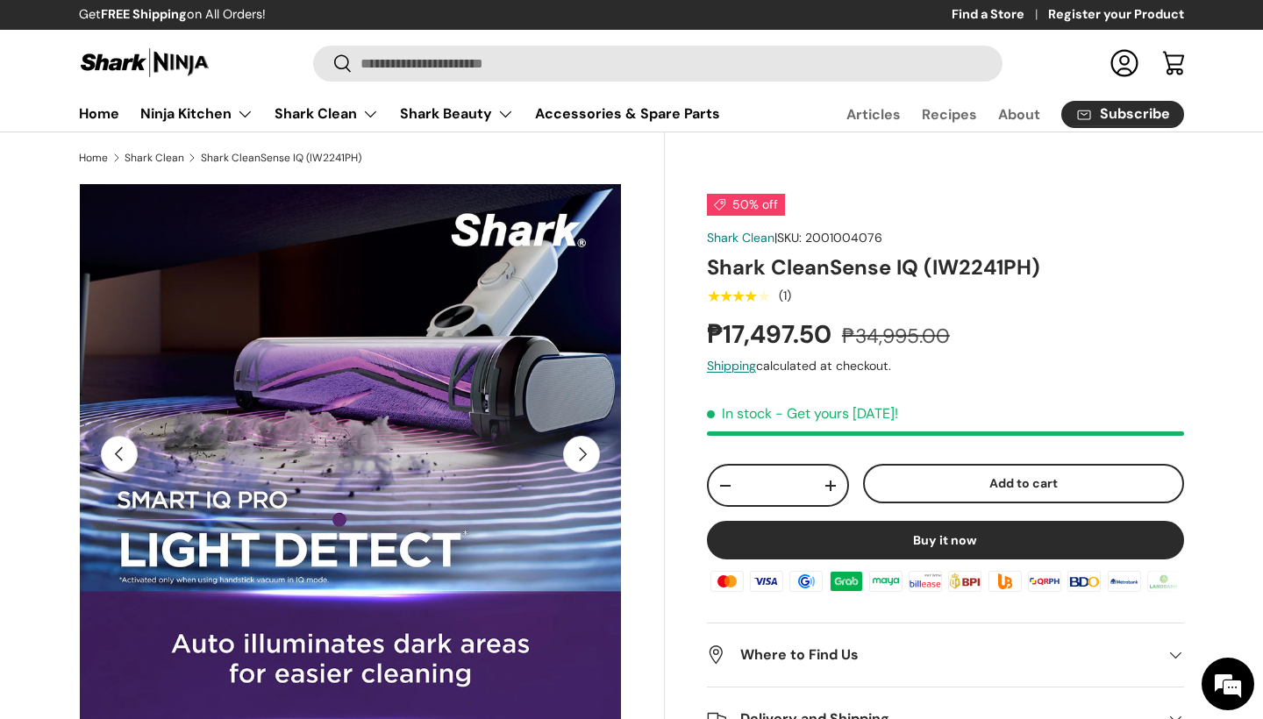
scroll to position [0, 0]
